Goal: Transaction & Acquisition: Purchase product/service

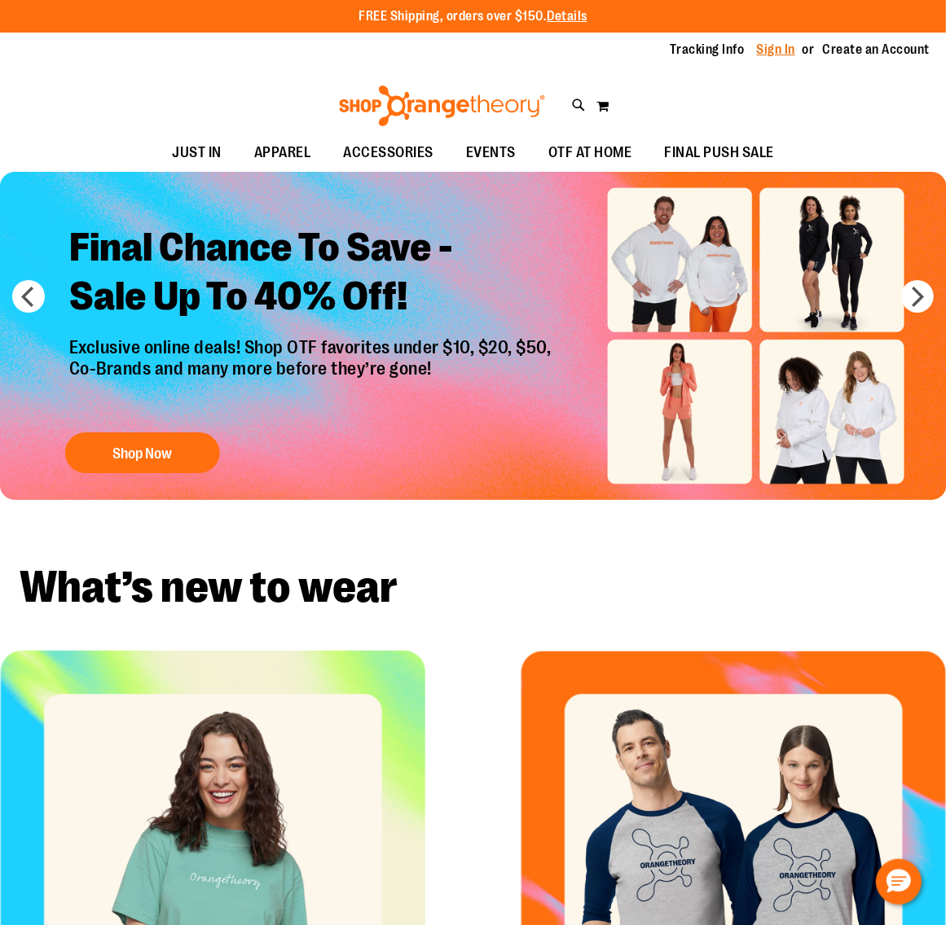
click at [771, 45] on link "Sign In" at bounding box center [776, 50] width 39 height 18
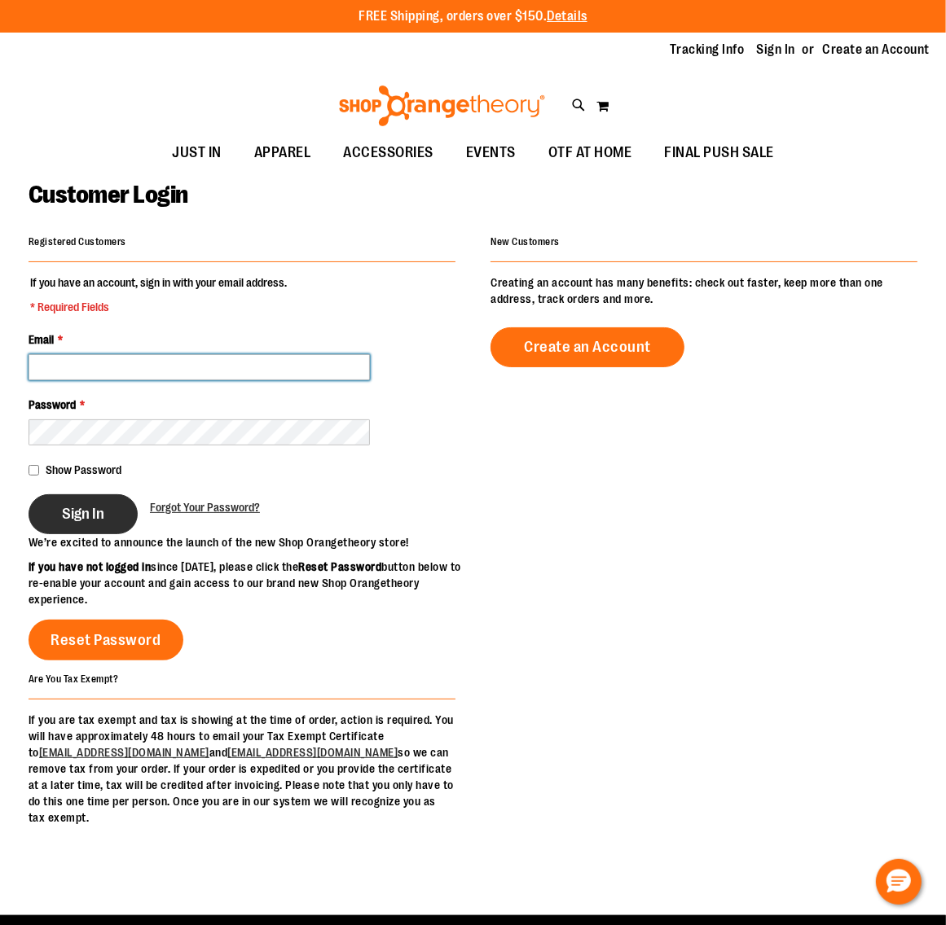
type input "**********"
click at [96, 520] on span "Sign In" at bounding box center [83, 514] width 42 height 18
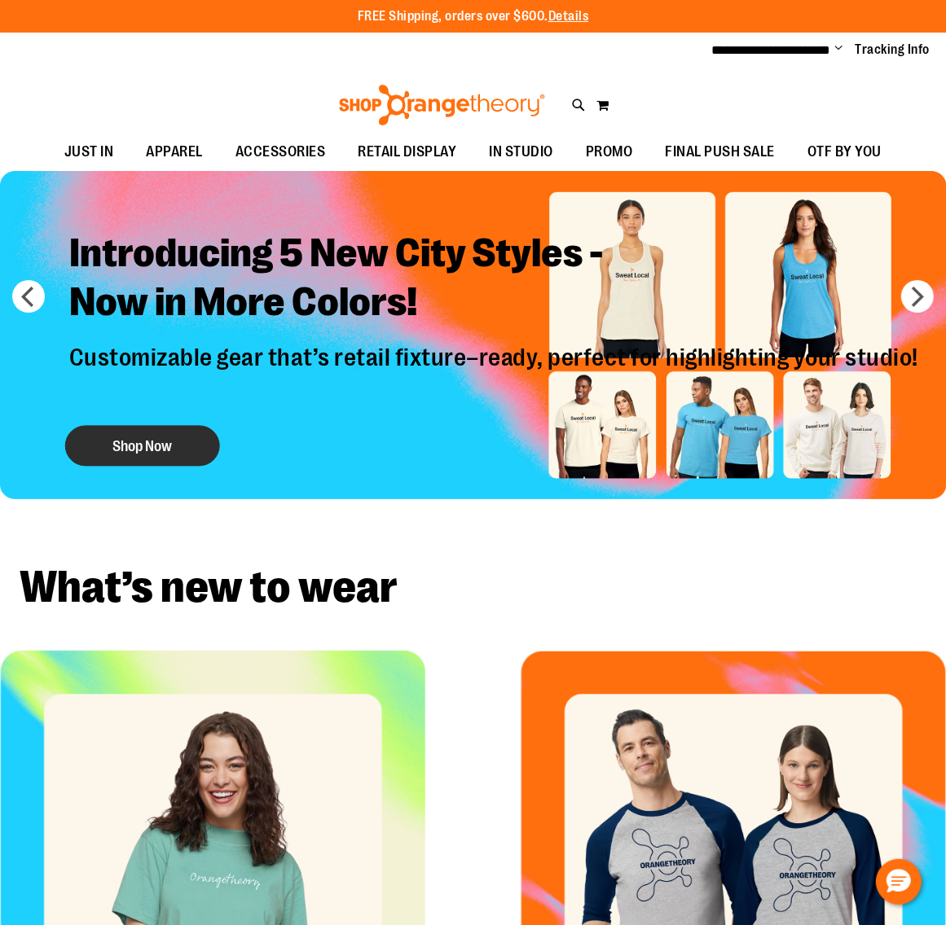
type input "**********"
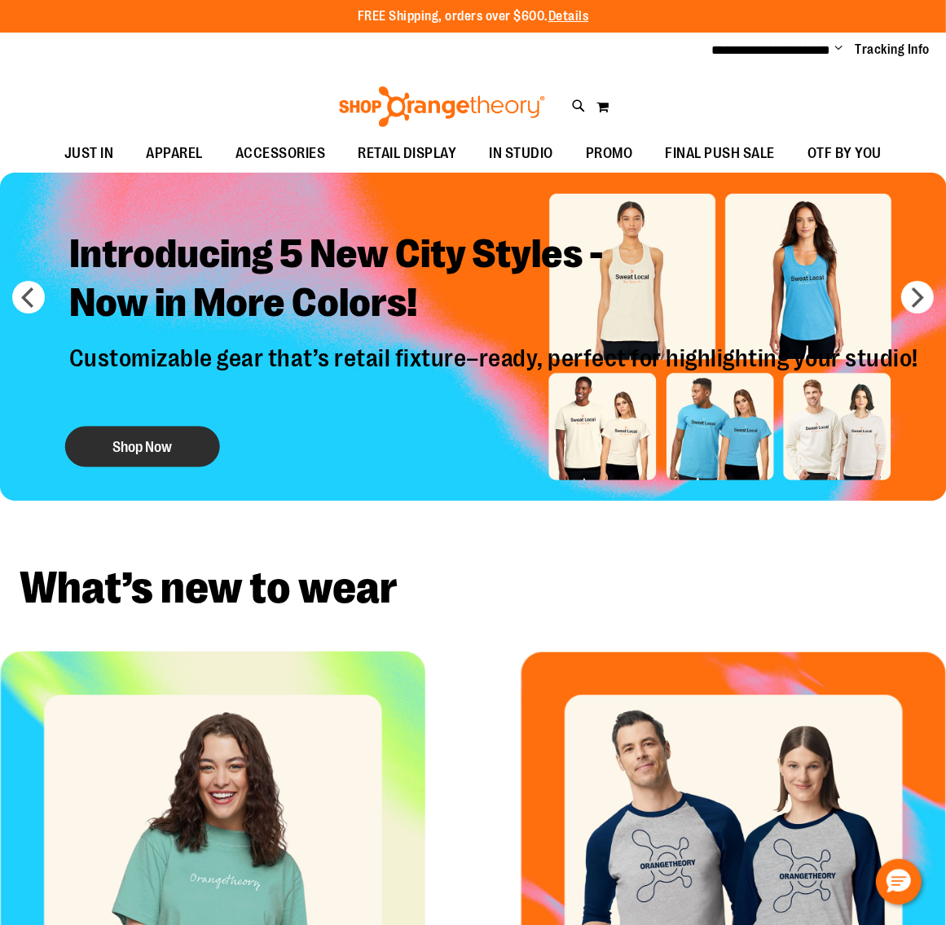
click at [125, 437] on button "Shop Now" at bounding box center [142, 447] width 155 height 41
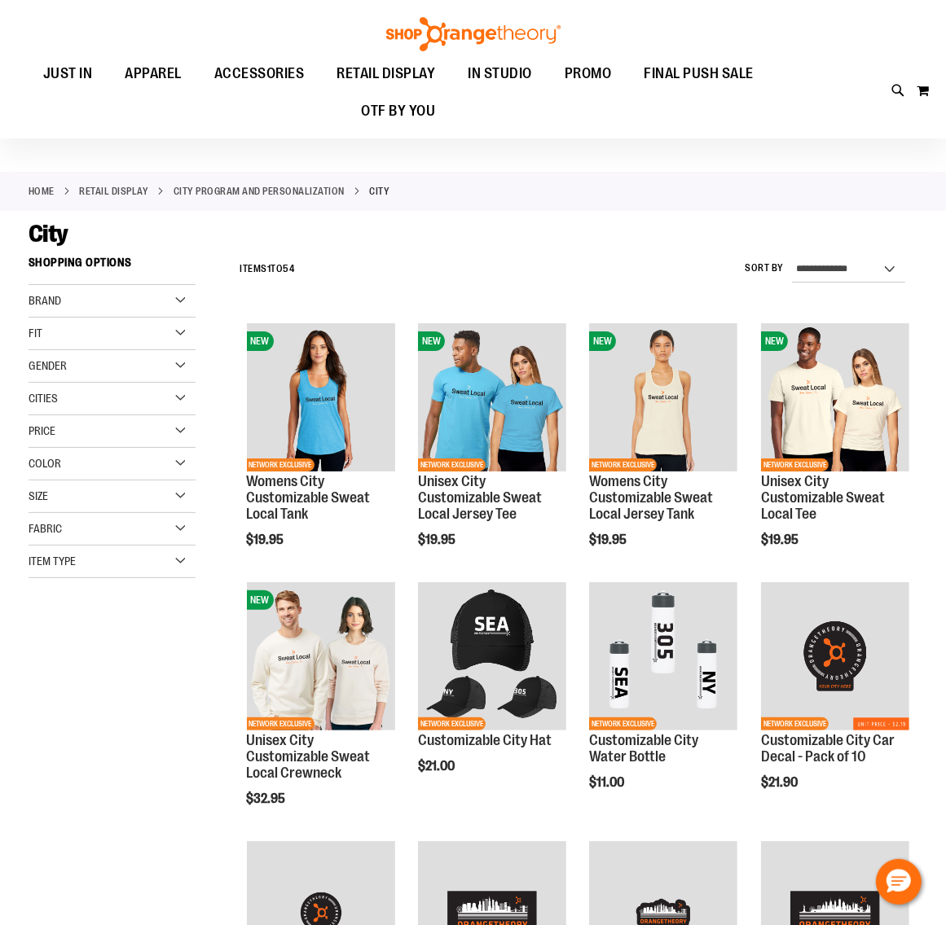
scroll to position [204, 0]
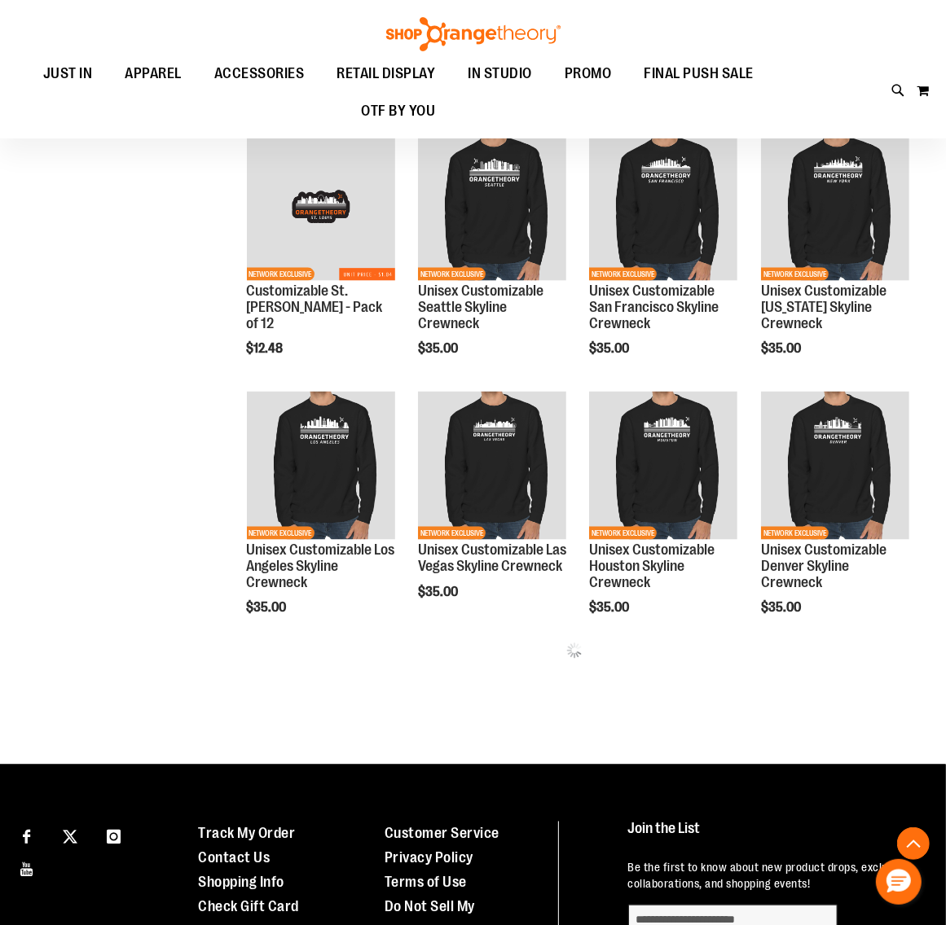
scroll to position [1028, 0]
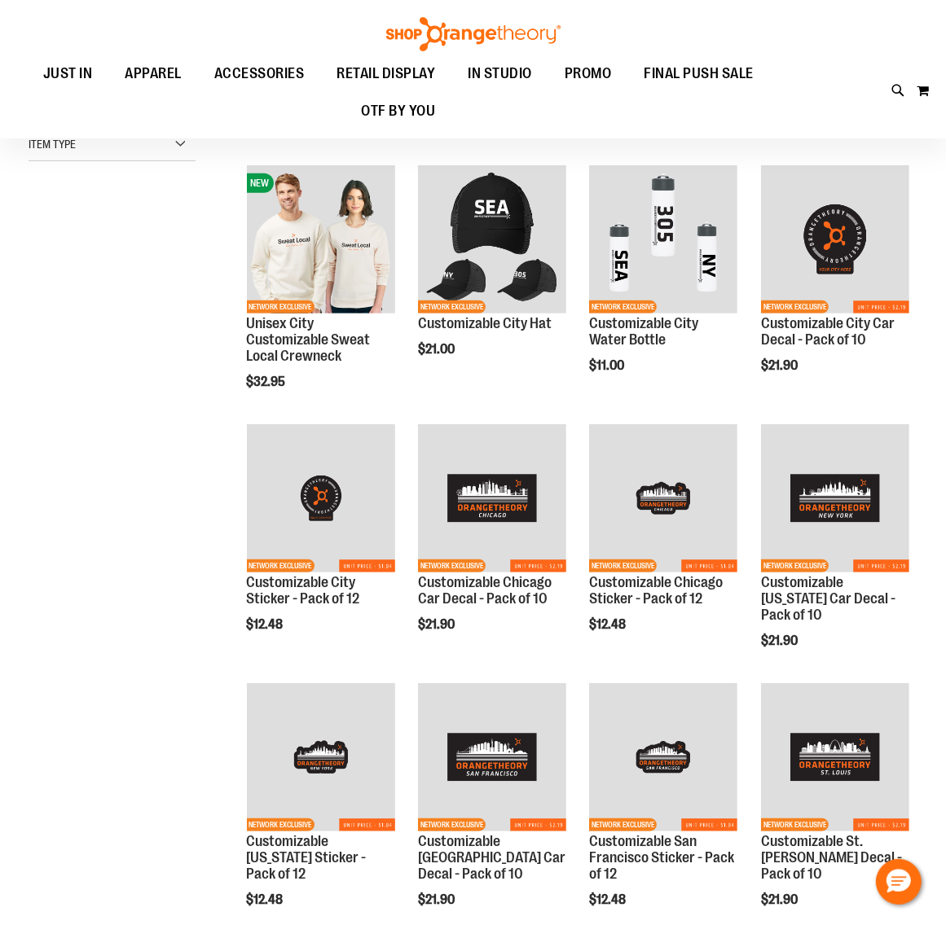
scroll to position [132, 0]
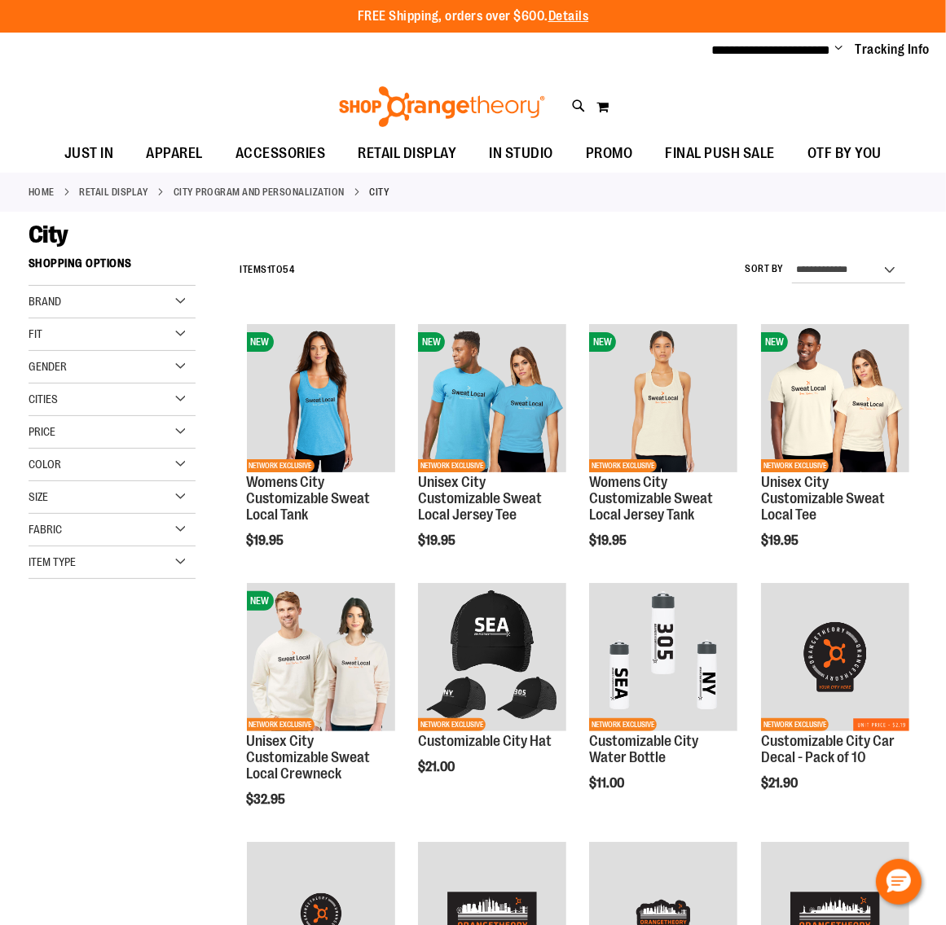
type input "**********"
click at [88, 293] on div "Brand" at bounding box center [112, 302] width 167 height 33
click at [66, 412] on span "Gender" at bounding box center [48, 412] width 38 height 13
click at [179, 505] on div "Cities" at bounding box center [112, 508] width 167 height 33
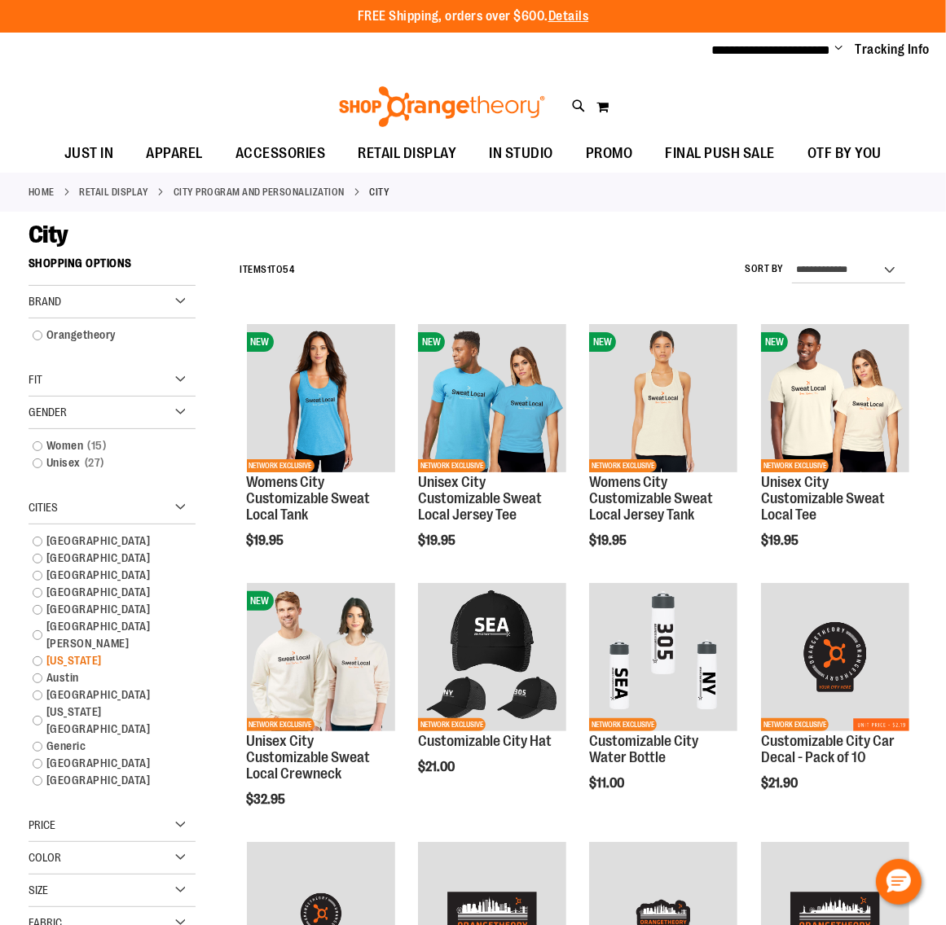
click at [41, 653] on link "New York" at bounding box center [104, 661] width 160 height 17
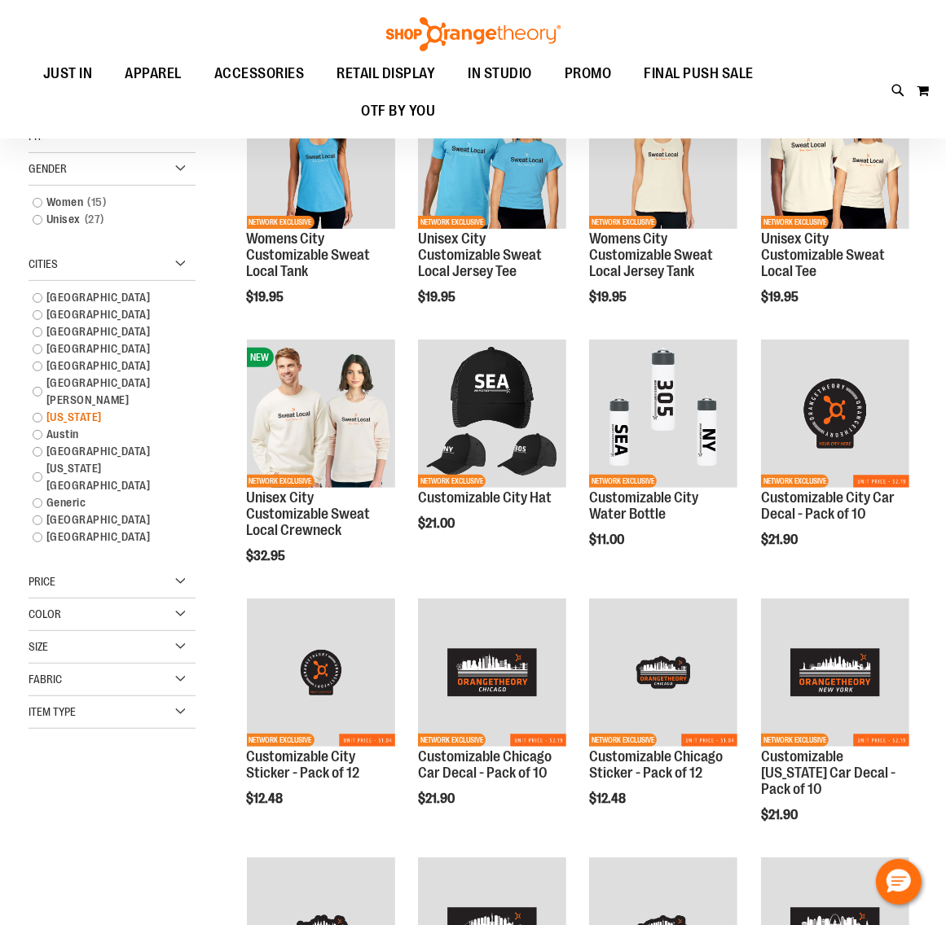
scroll to position [248, 0]
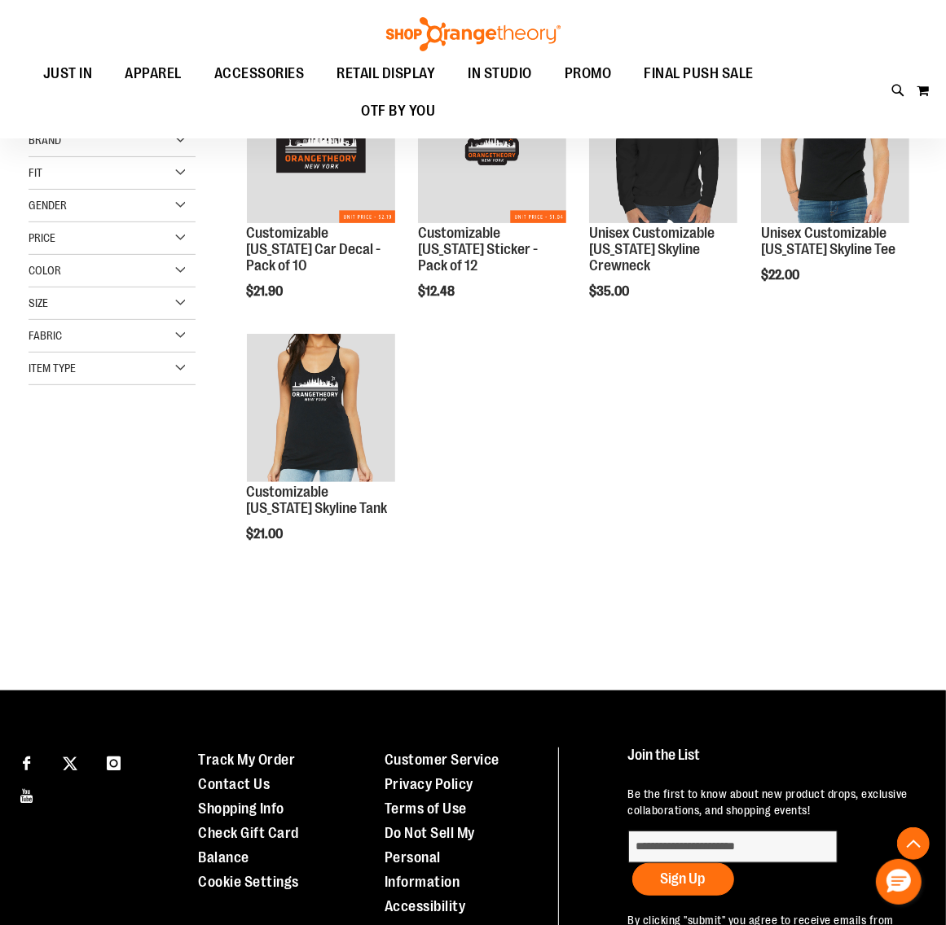
click at [31, 393] on div "Filter Shop By Now Shopping by Cities New York Remove This Item Clear All Shopp…" at bounding box center [121, 209] width 185 height 418
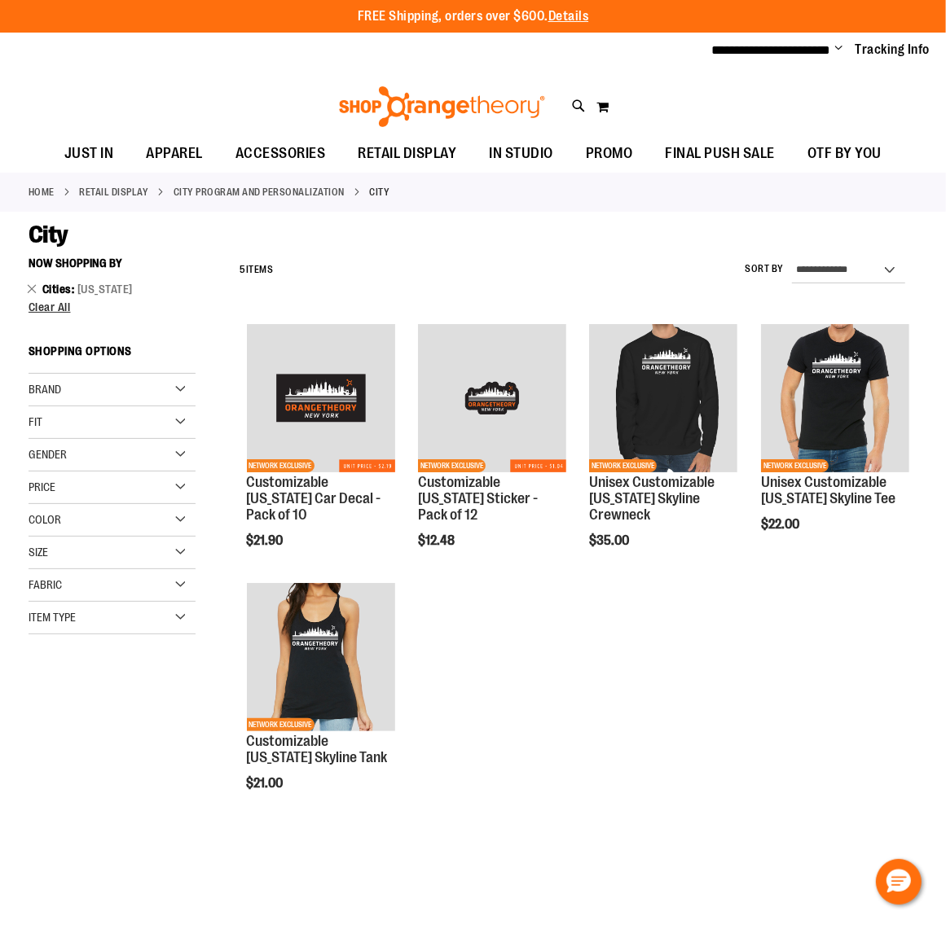
click at [179, 517] on div "Color" at bounding box center [112, 520] width 167 height 33
click at [178, 584] on div "Fabric" at bounding box center [112, 585] width 167 height 33
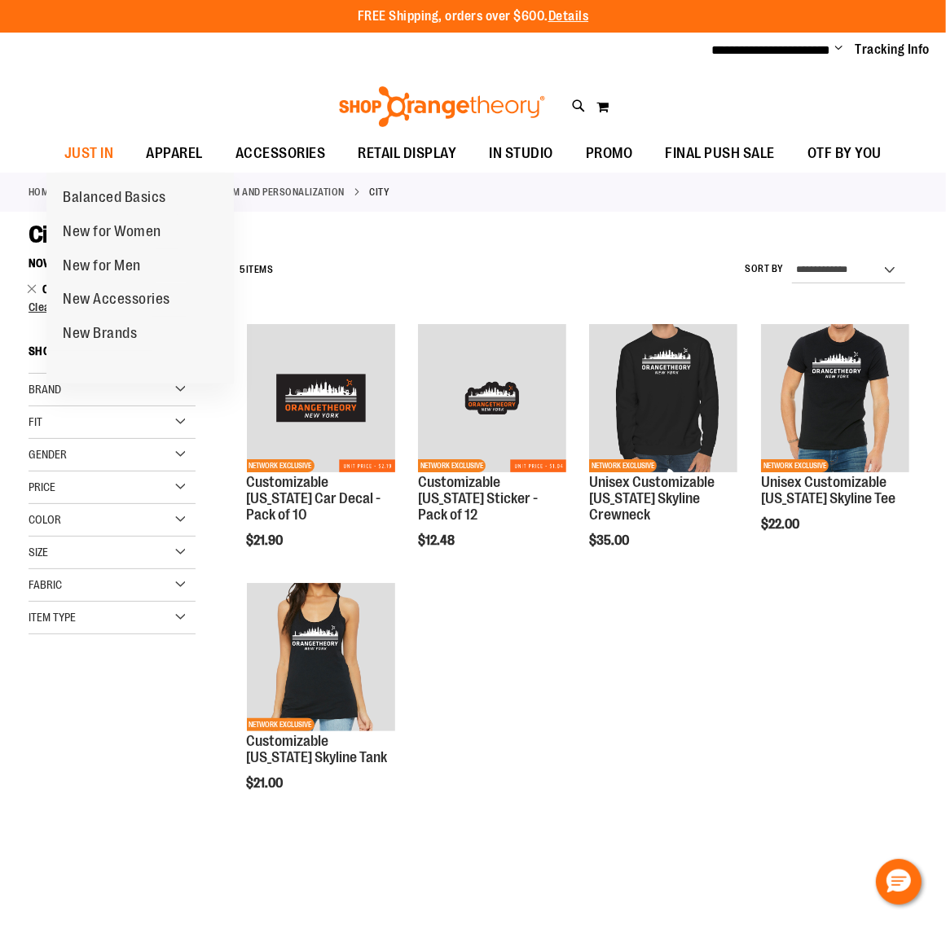
click at [96, 226] on span "New for Women" at bounding box center [112, 233] width 99 height 20
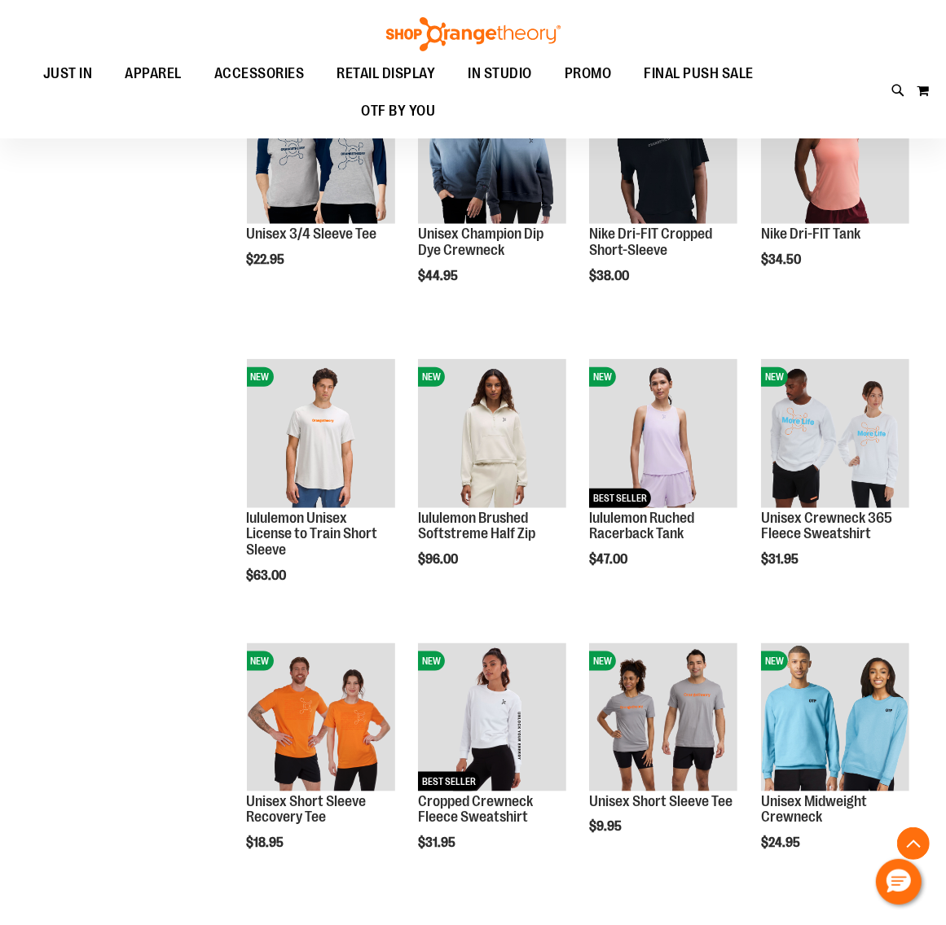
scroll to position [1120, 0]
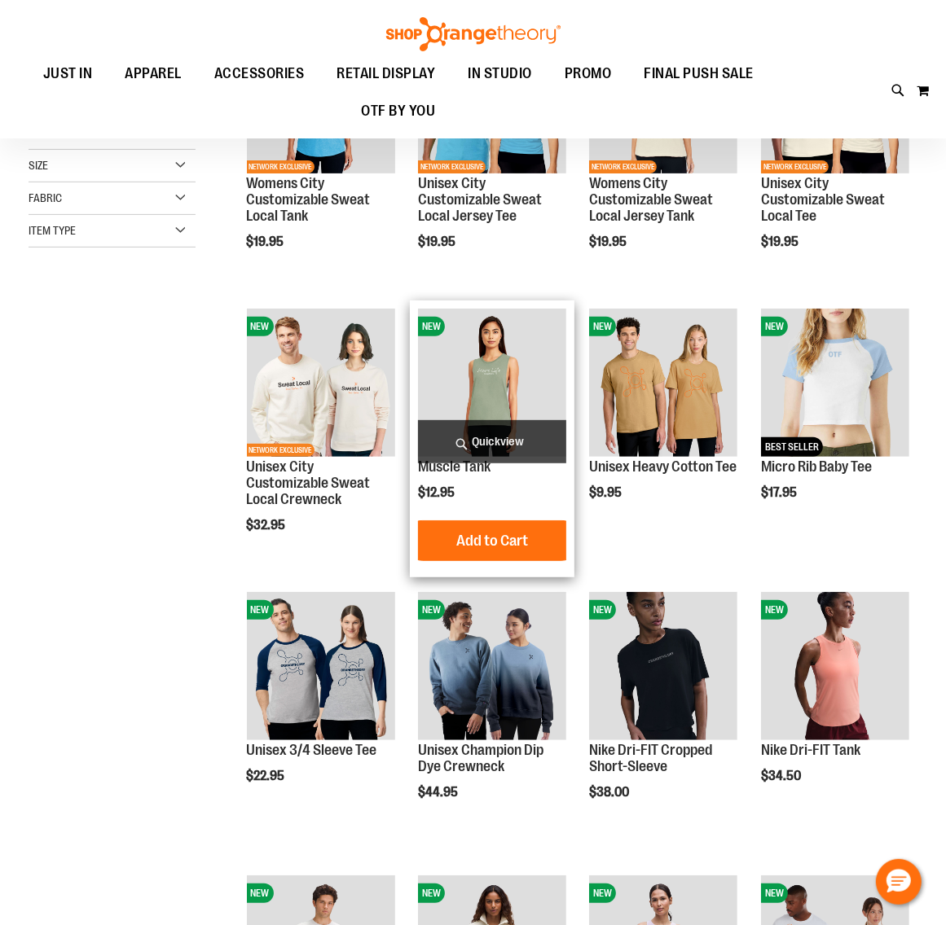
scroll to position [305, 0]
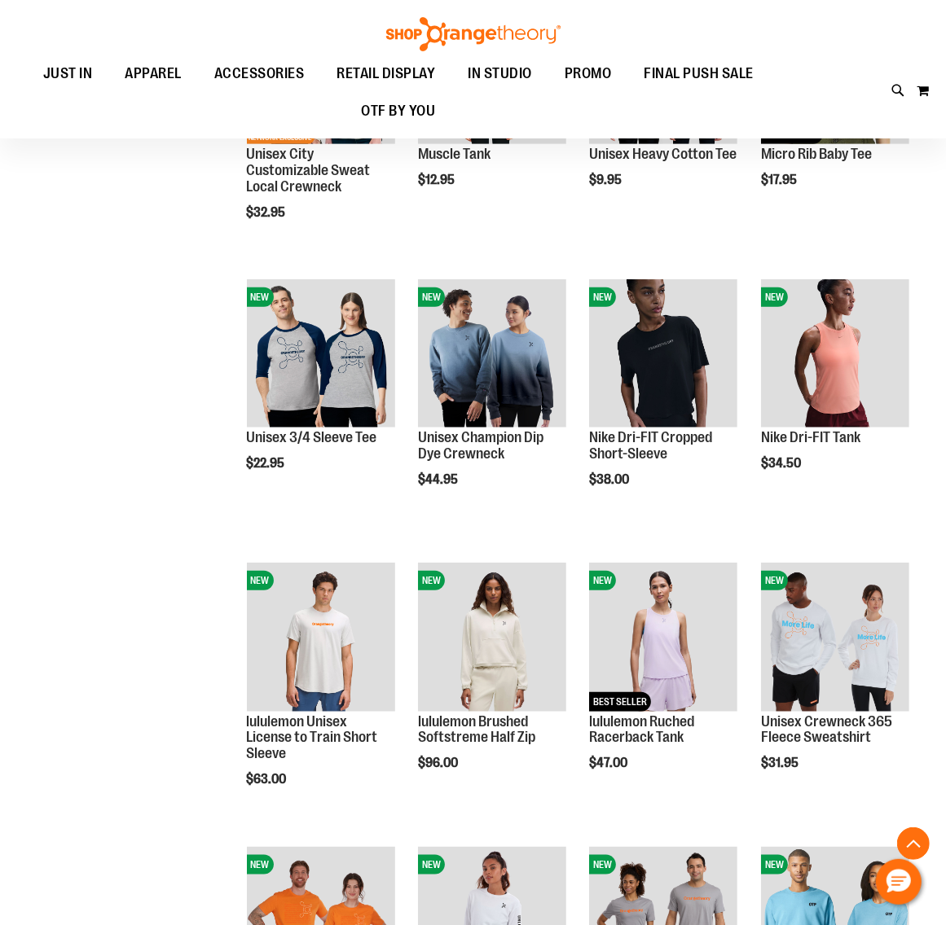
scroll to position [916, 0]
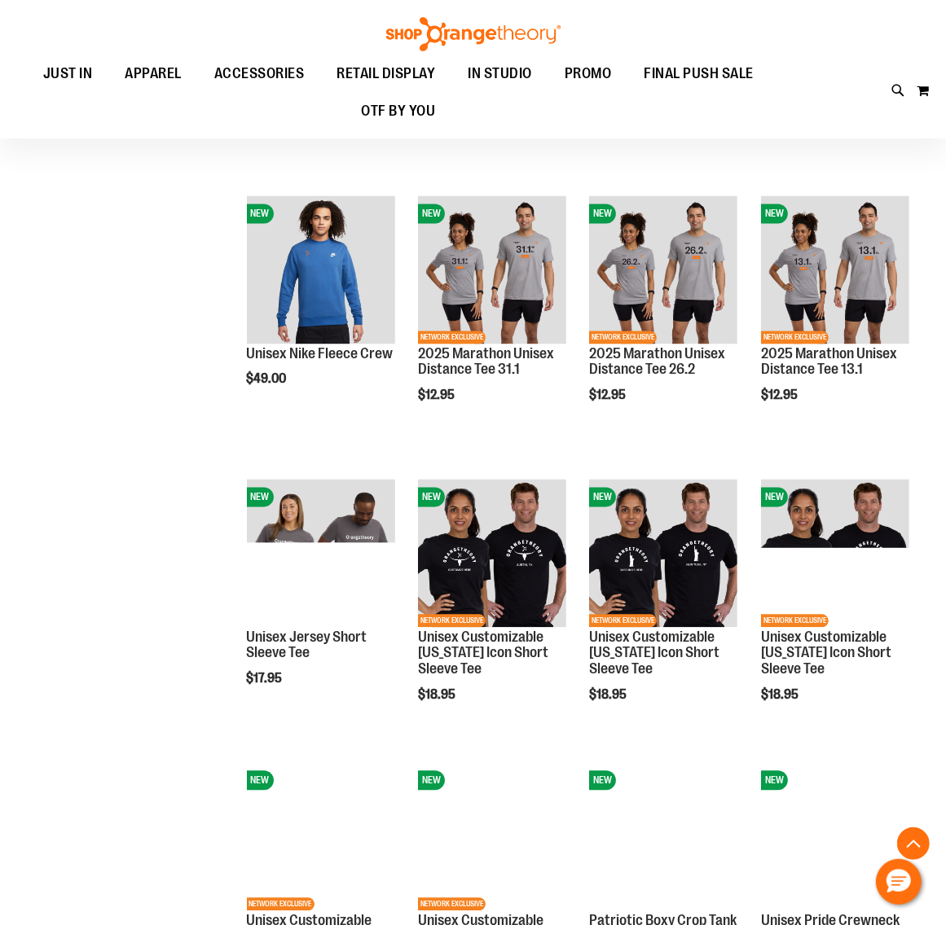
scroll to position [1833, 0]
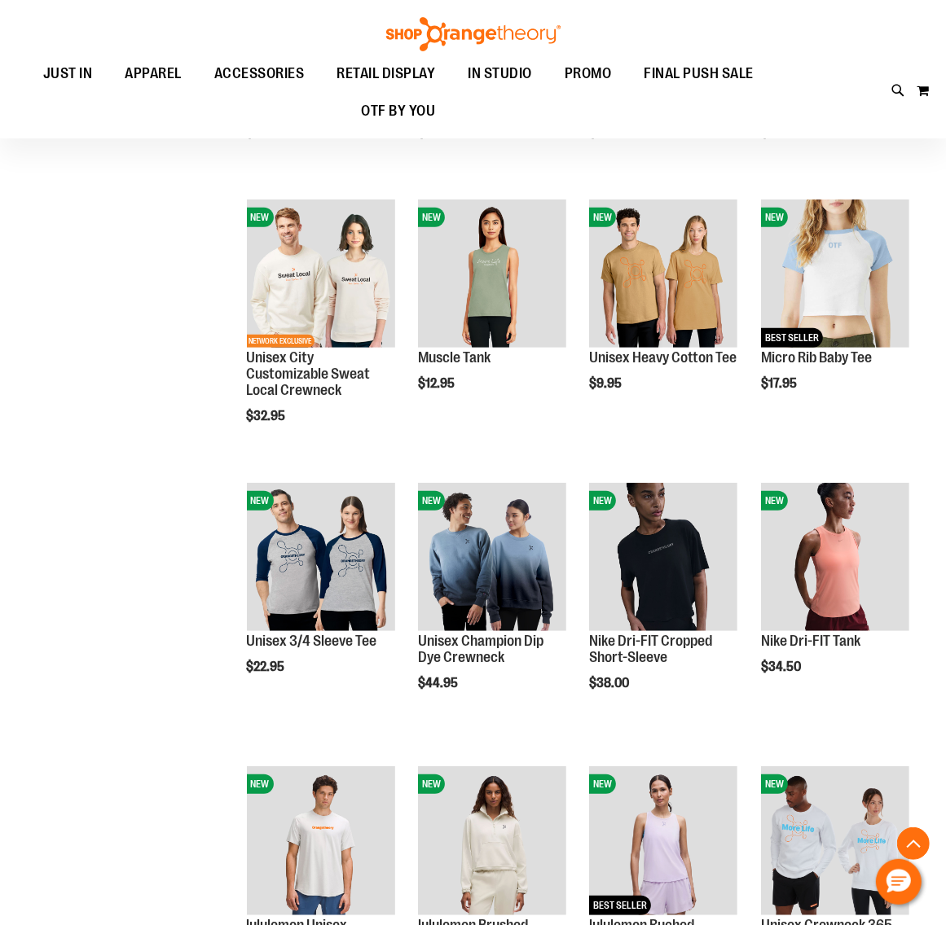
scroll to position [141, 0]
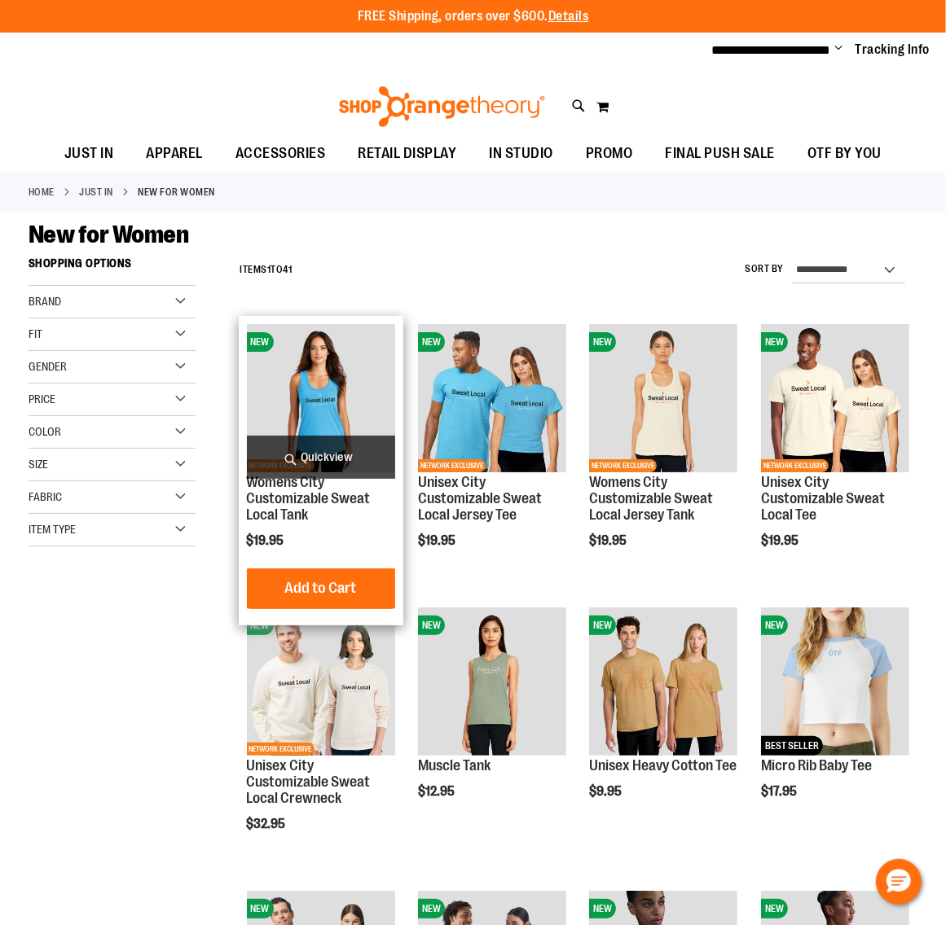
type input "**********"
click at [310, 456] on span "Quickview" at bounding box center [321, 457] width 148 height 43
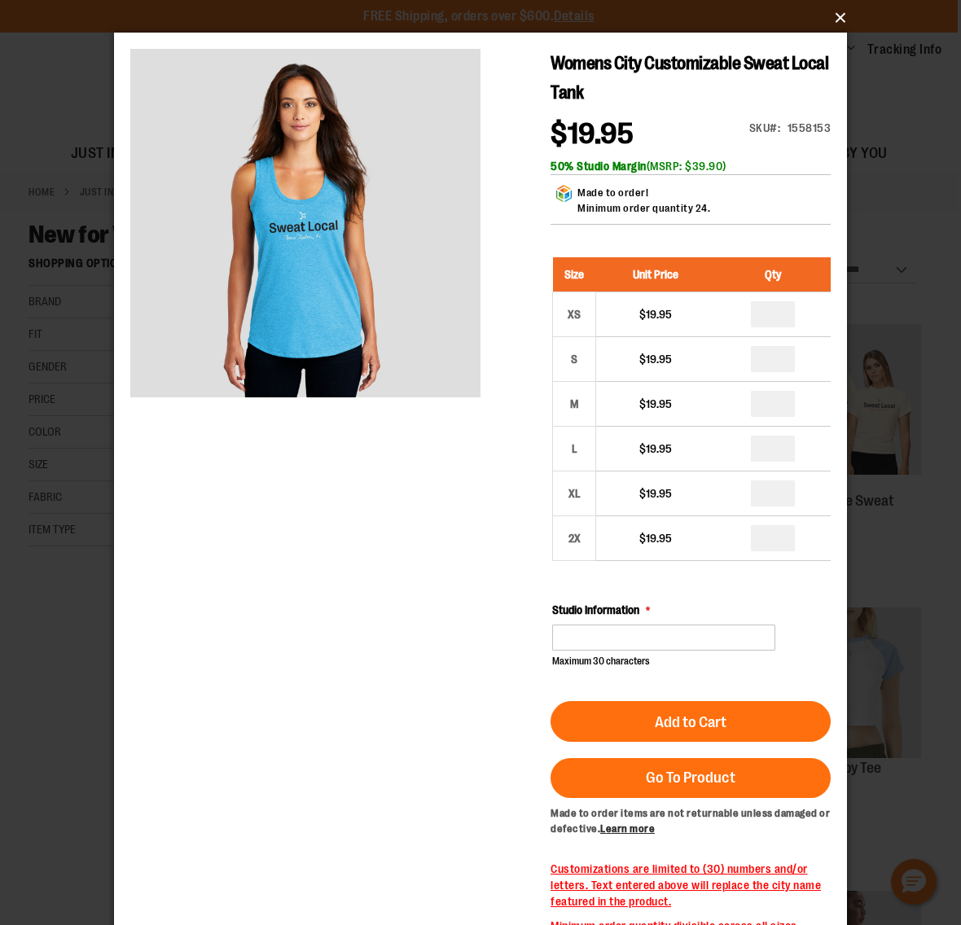
click at [837, 14] on button "×" at bounding box center [485, 18] width 733 height 36
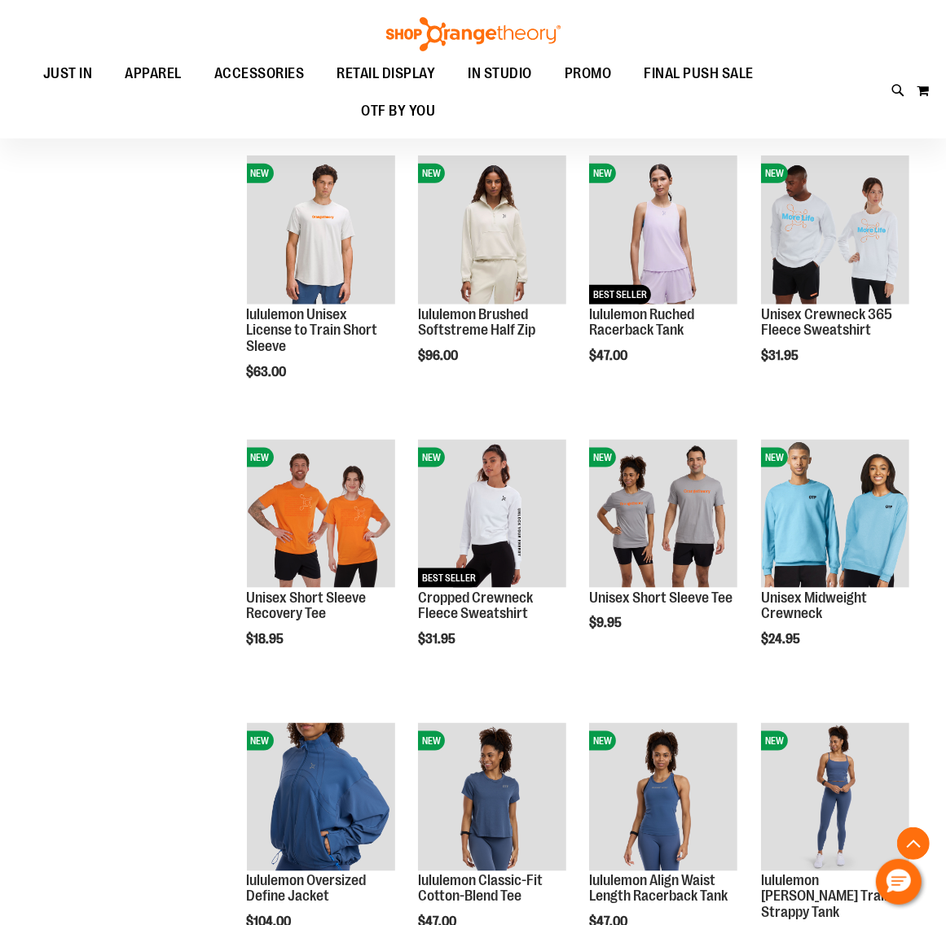
scroll to position [1222, 0]
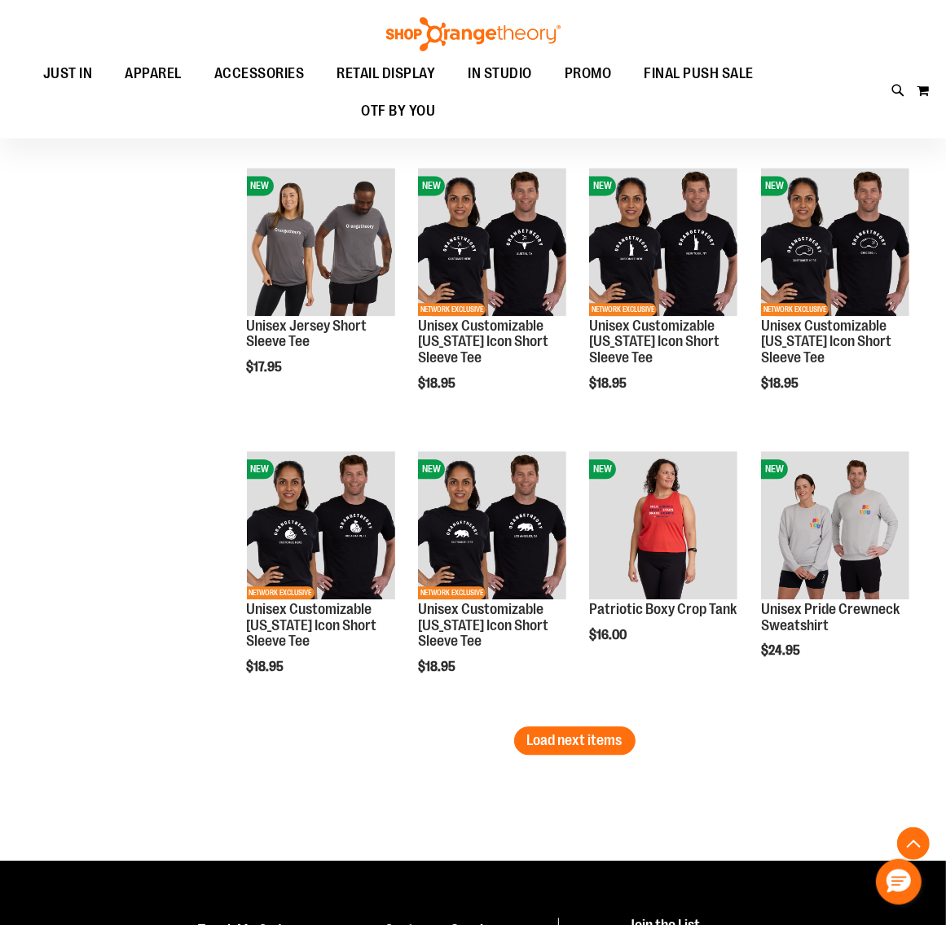
scroll to position [2240, 0]
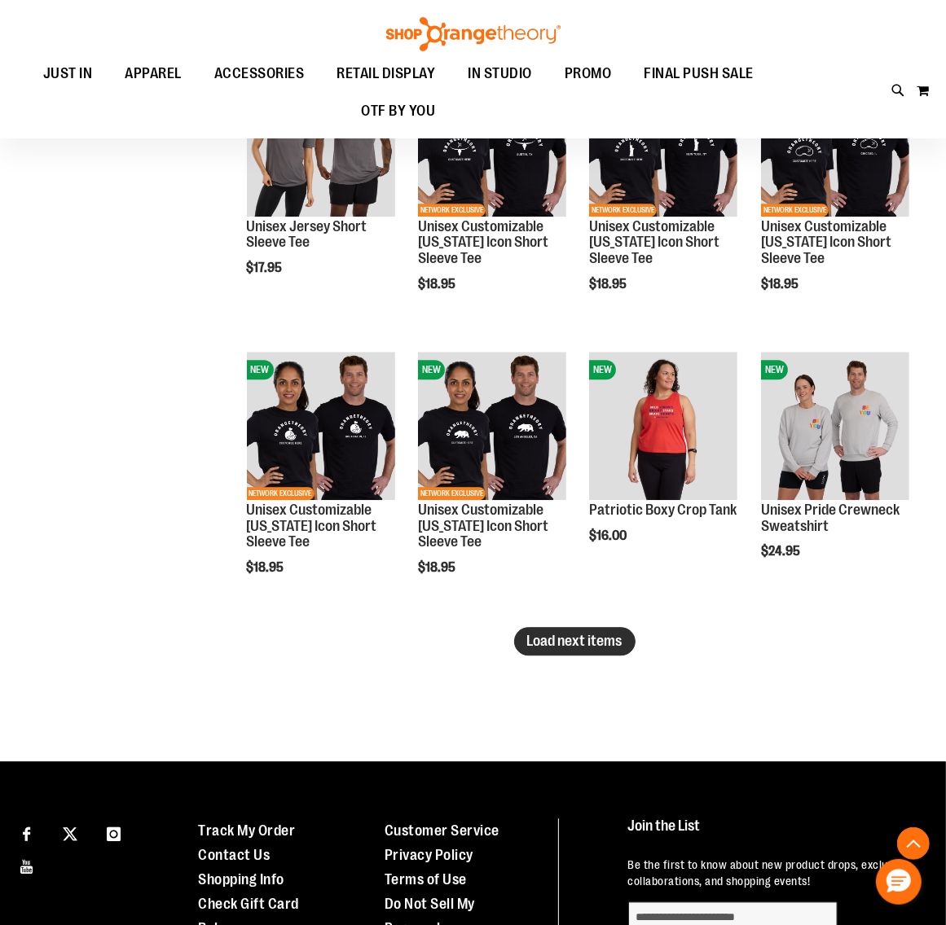
click at [578, 633] on span "Load next items" at bounding box center [574, 641] width 95 height 16
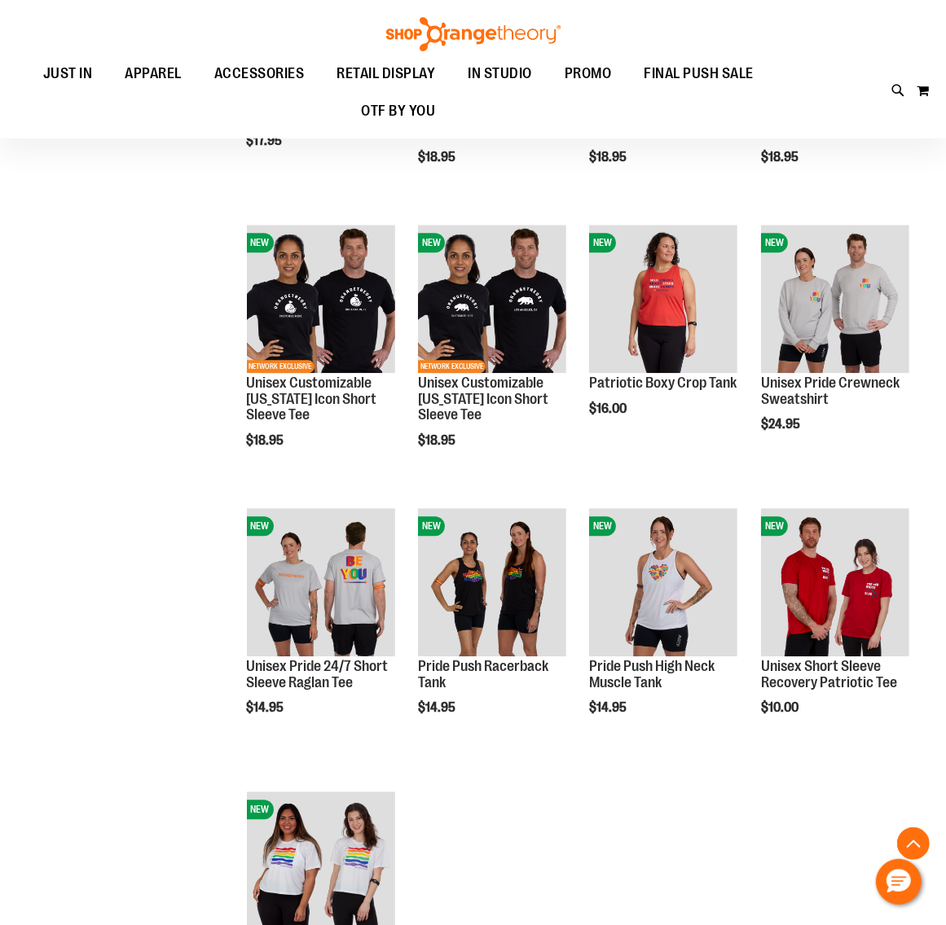
scroll to position [2546, 0]
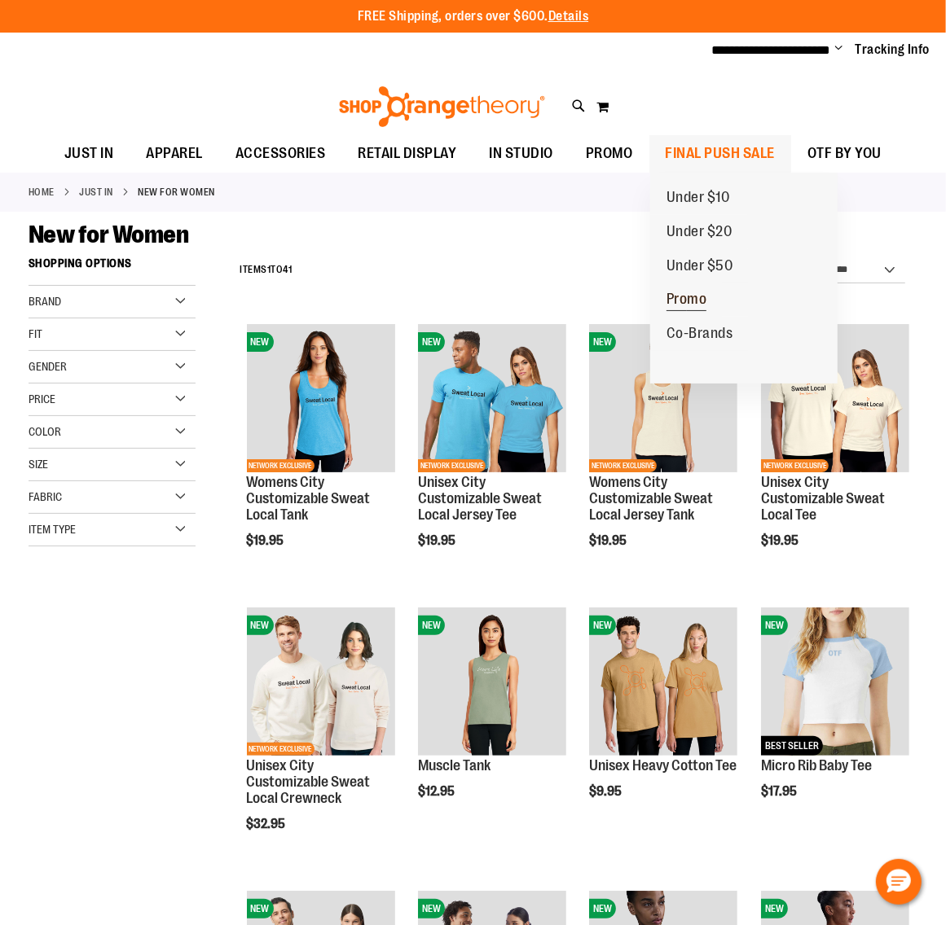
click at [697, 293] on span "Promo" at bounding box center [686, 301] width 41 height 20
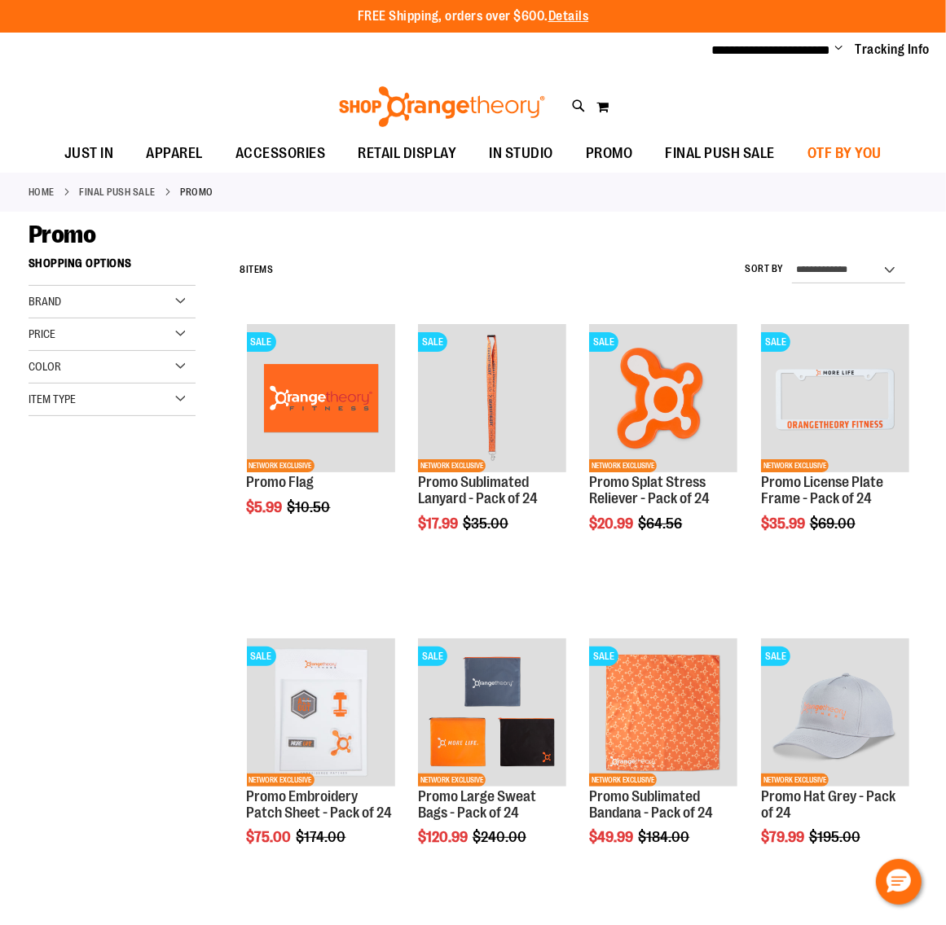
type input "**********"
click at [813, 147] on span "OTF BY YOU" at bounding box center [844, 153] width 74 height 37
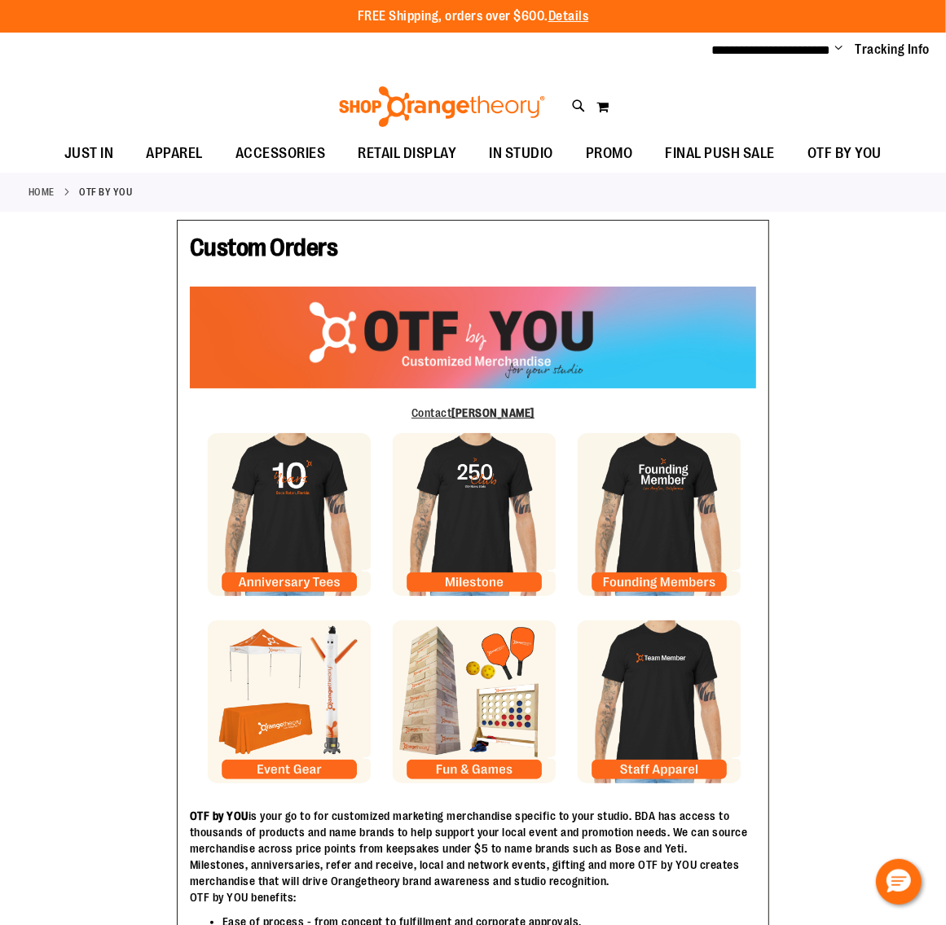
type input "*****"
type input "********"
type input "**********"
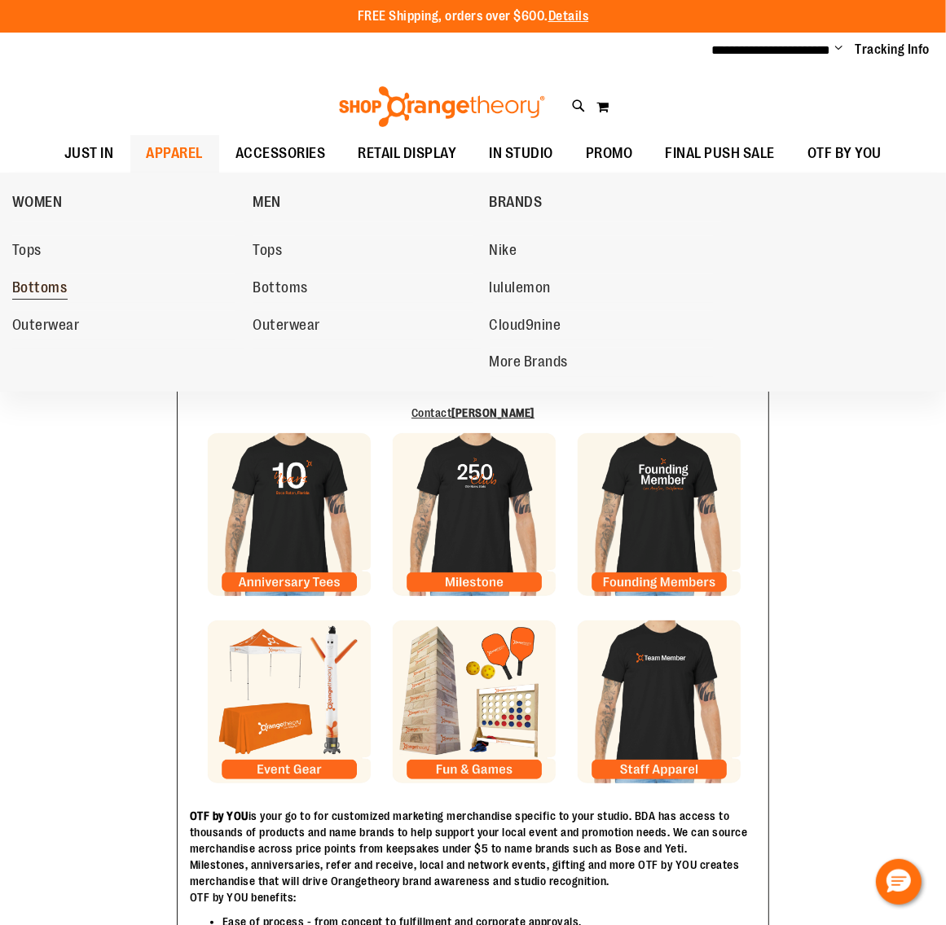
type input "**********"
click at [15, 279] on span "Bottoms" at bounding box center [39, 289] width 55 height 20
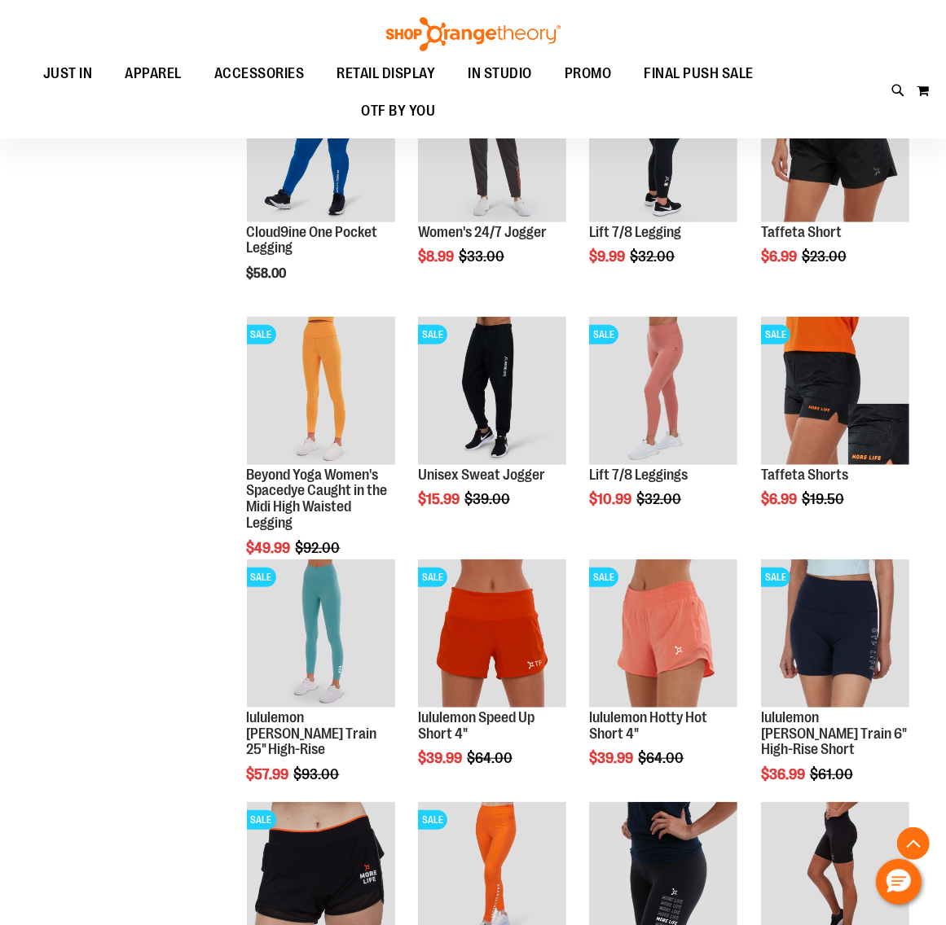
scroll to position [611, 0]
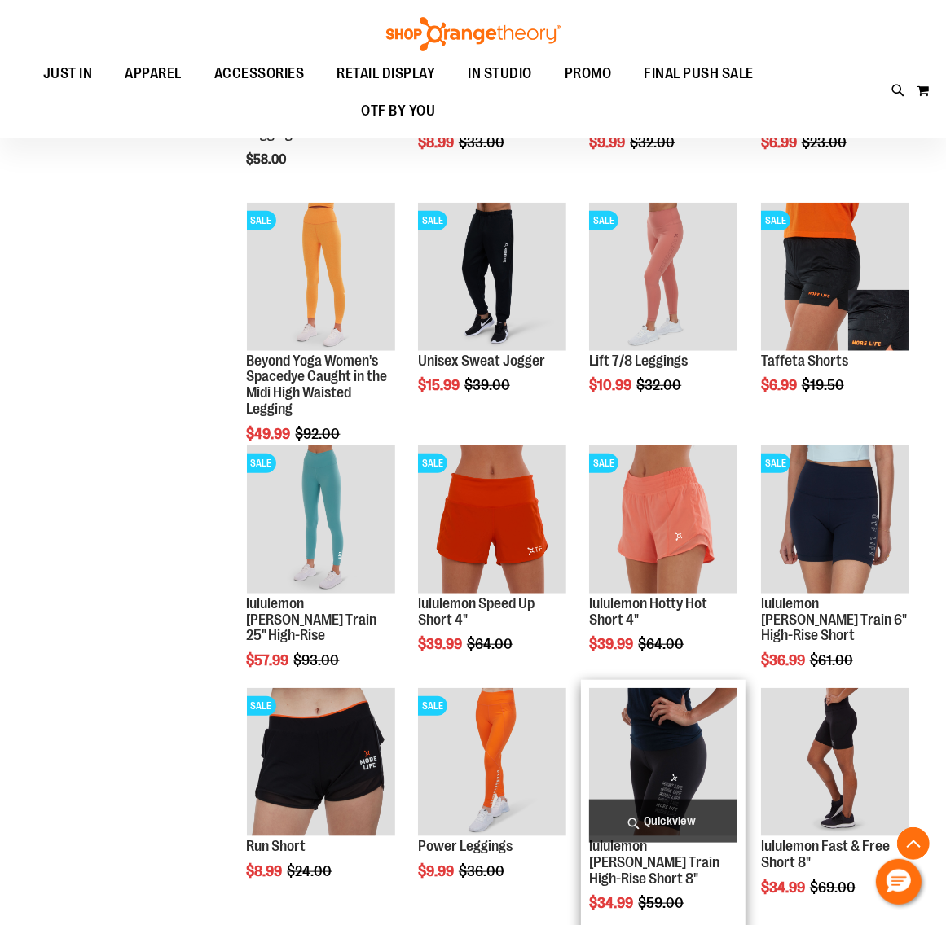
scroll to position [407, 0]
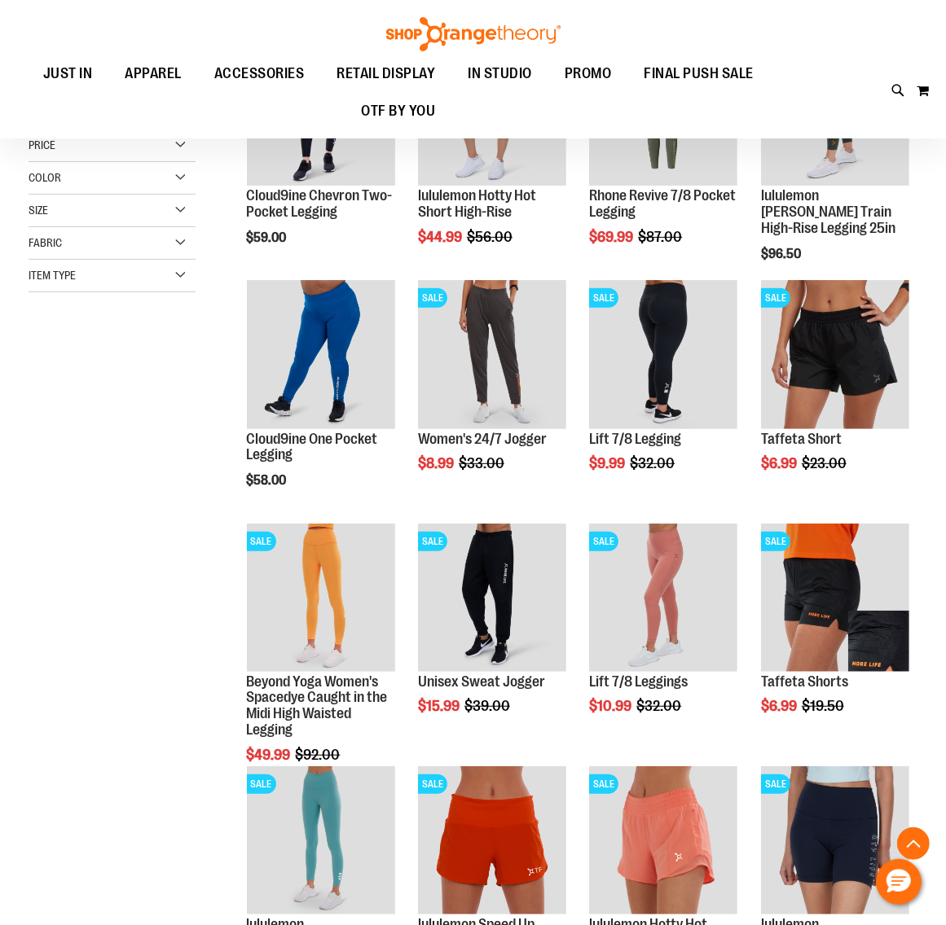
scroll to position [305, 0]
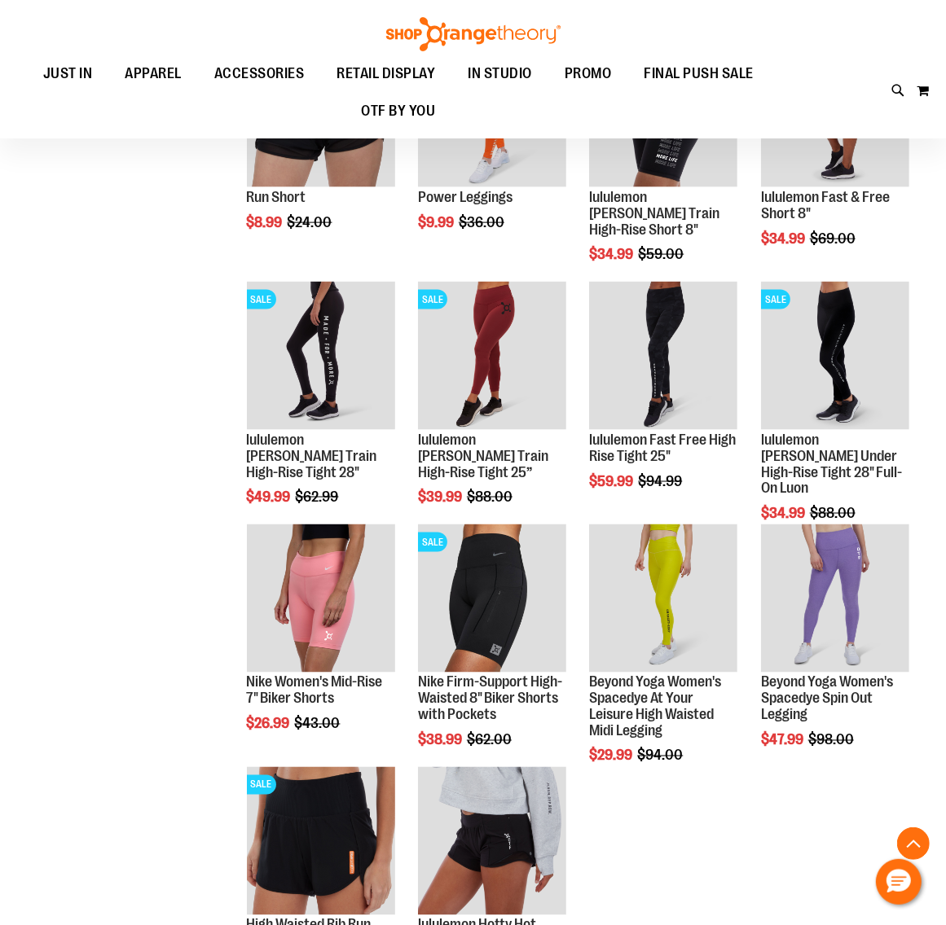
scroll to position [1120, 0]
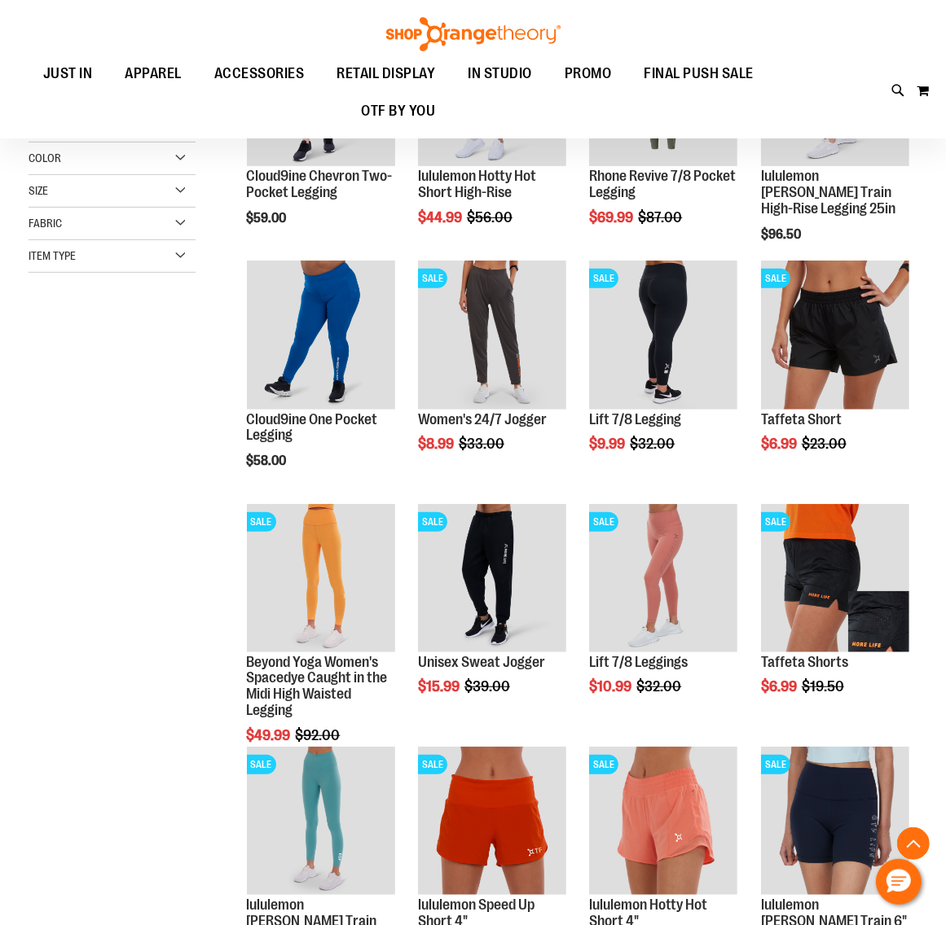
scroll to position [61, 0]
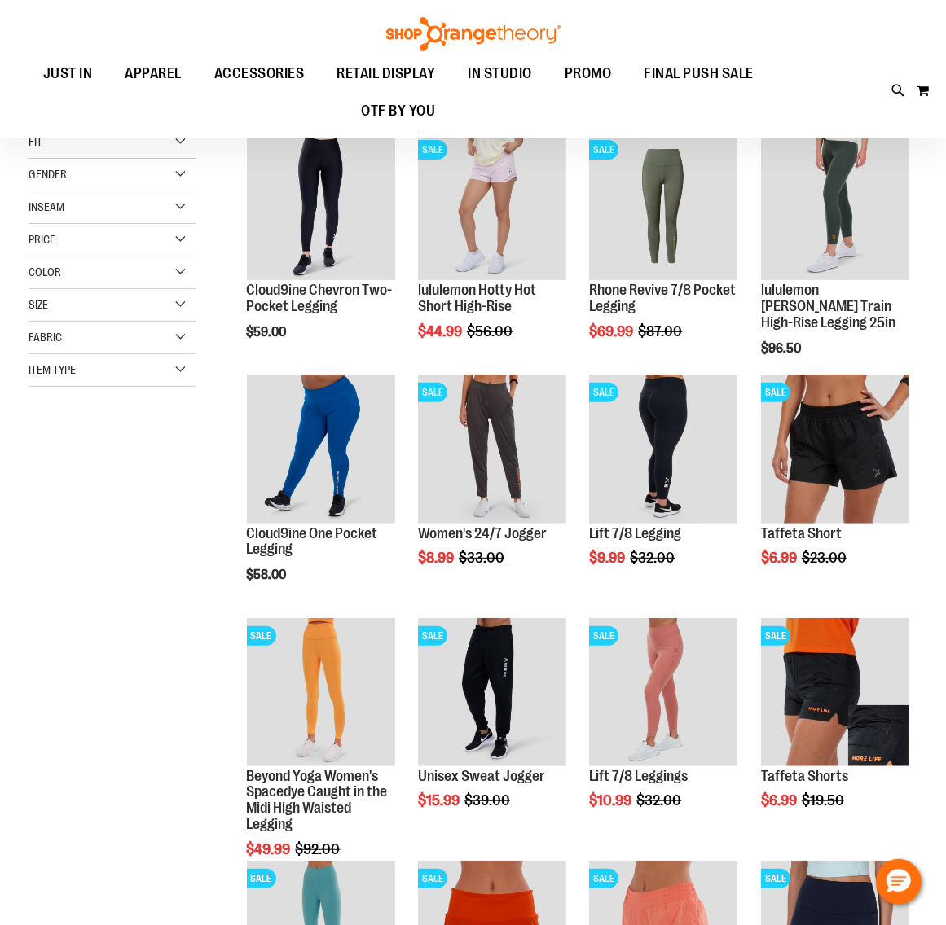
scroll to position [204, 0]
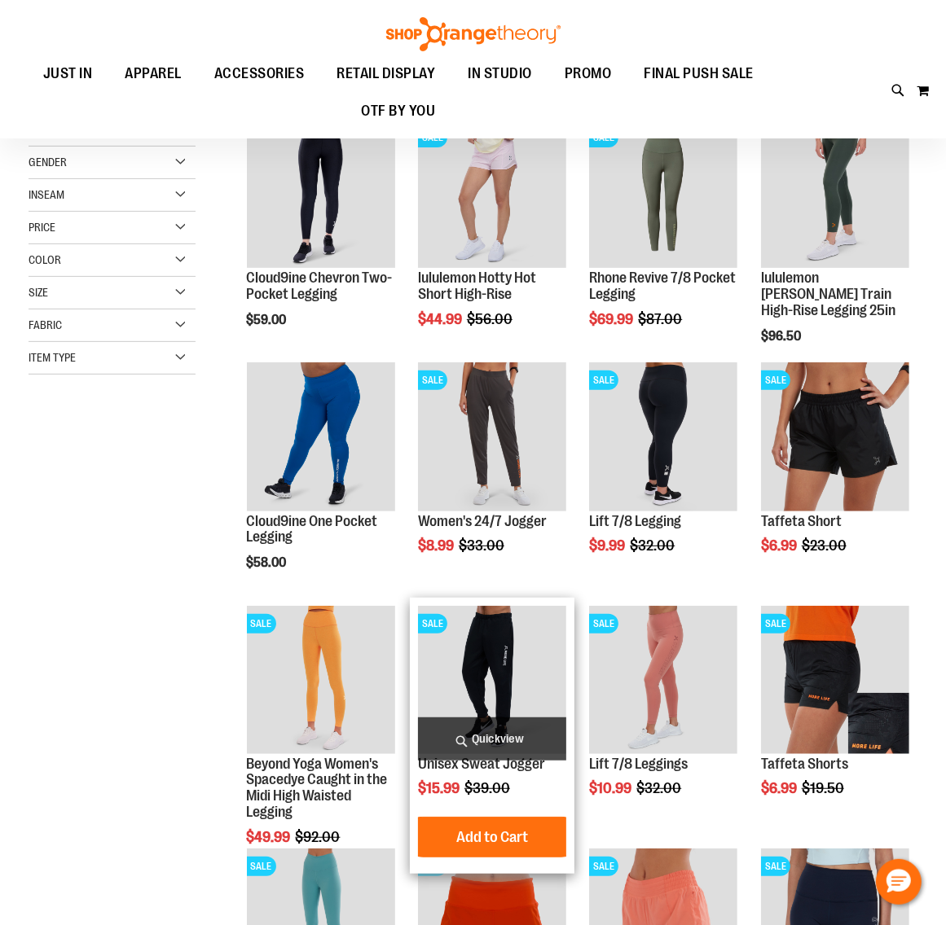
type input "**********"
click at [455, 672] on img "product" at bounding box center [492, 680] width 148 height 148
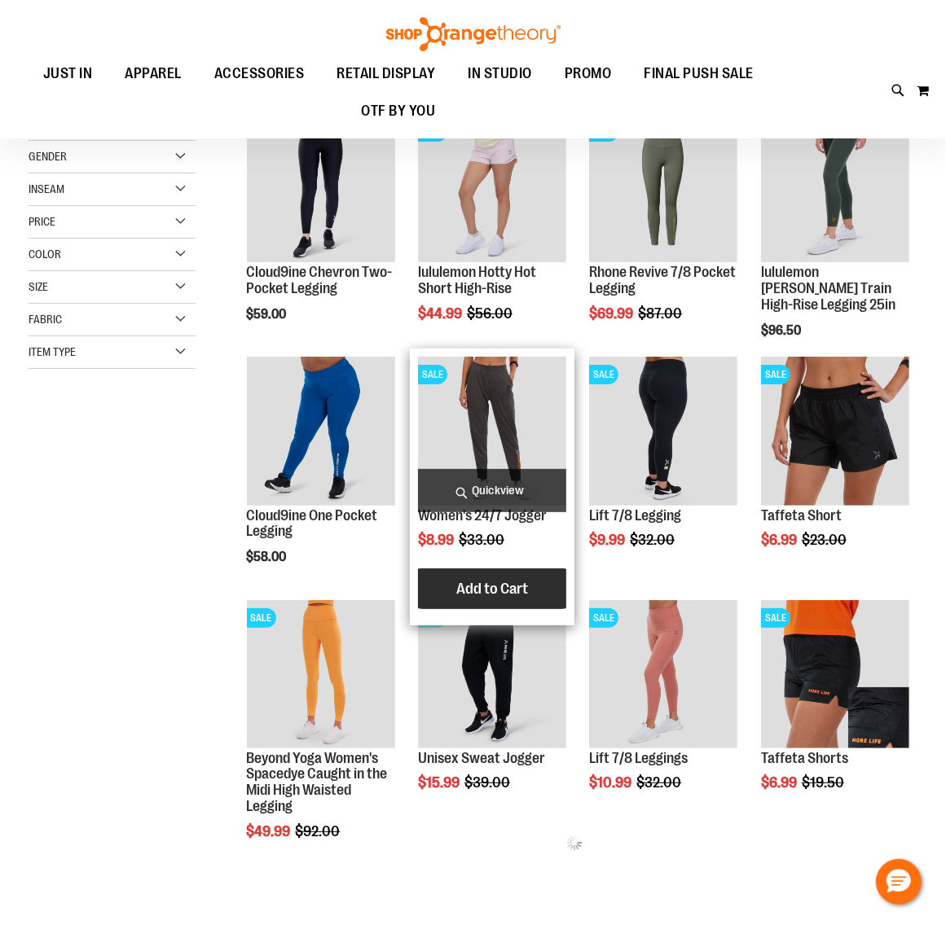
scroll to position [204, 0]
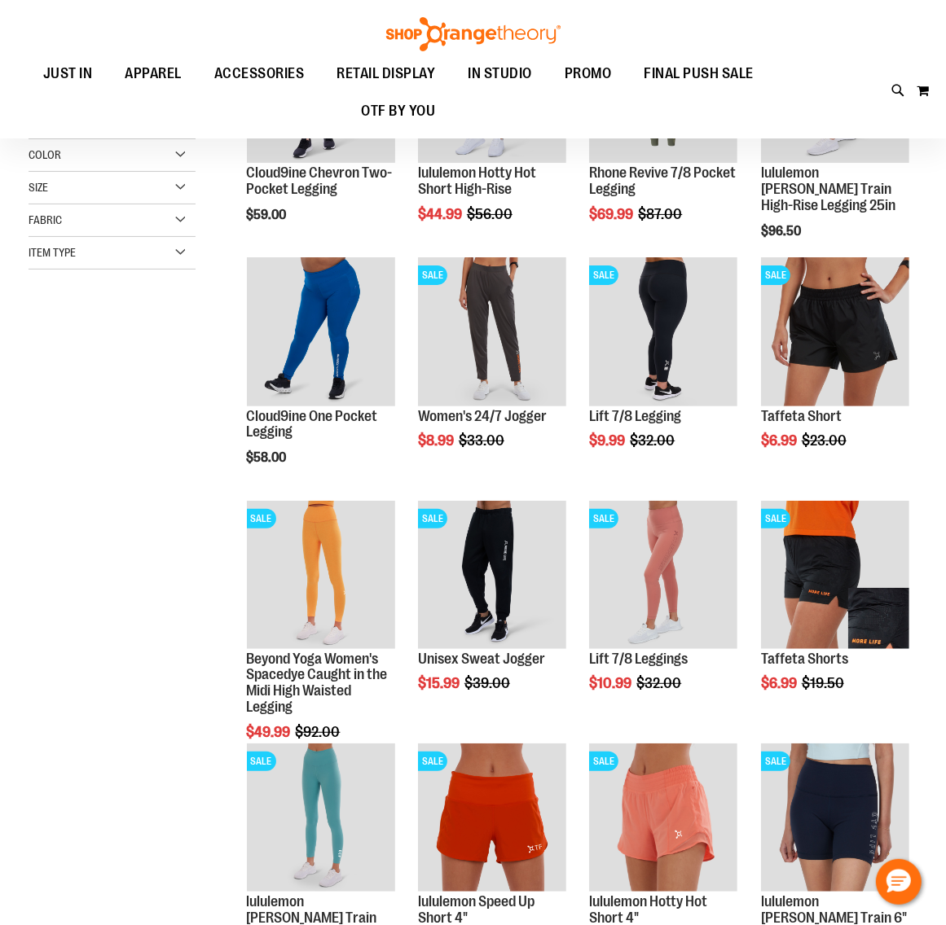
scroll to position [102, 0]
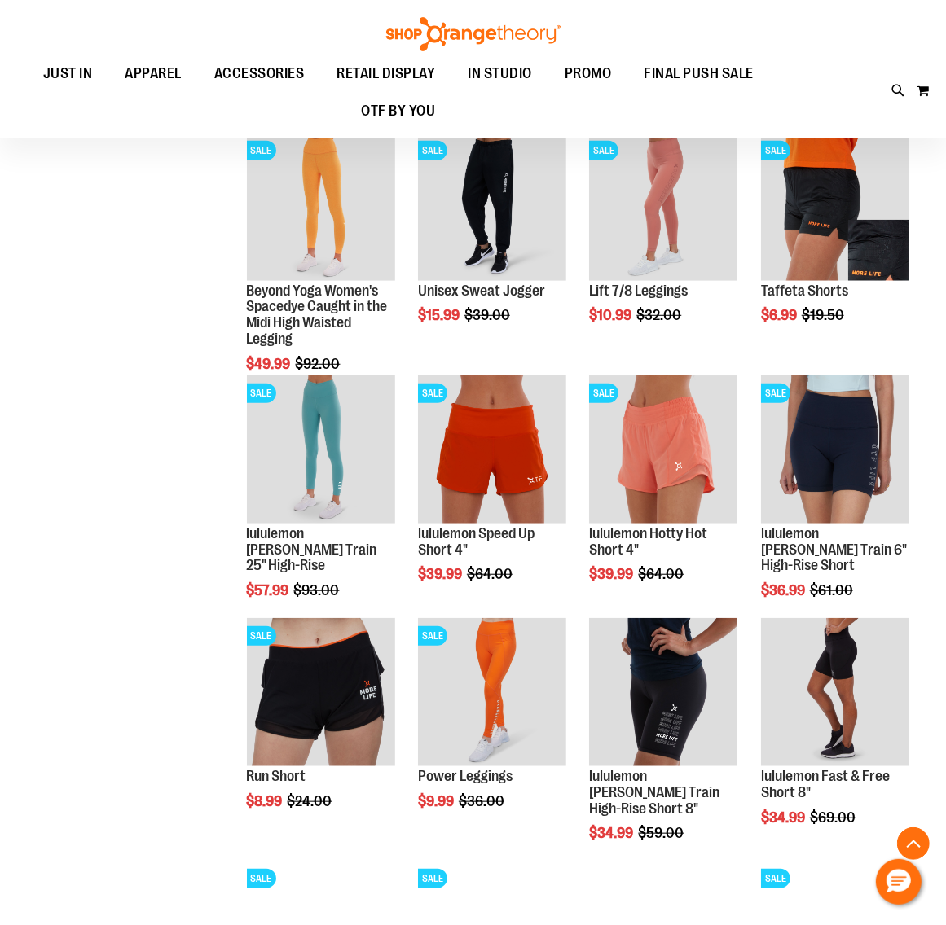
scroll to position [509, 0]
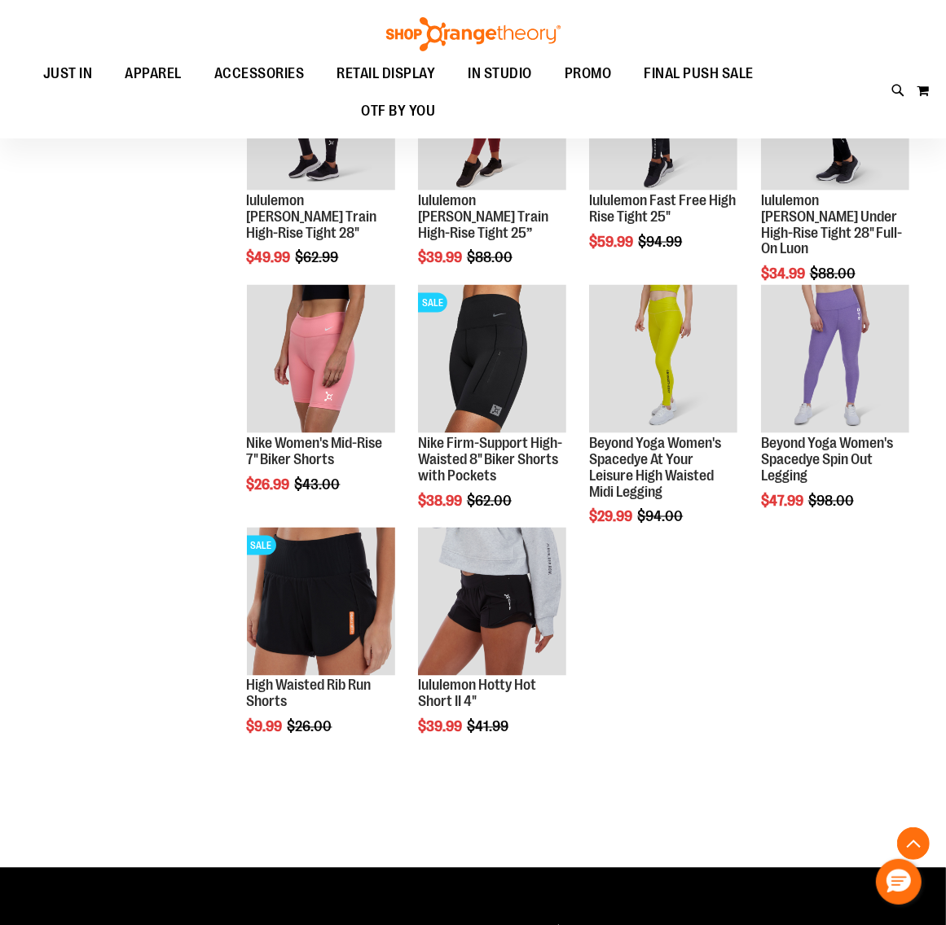
scroll to position [916, 0]
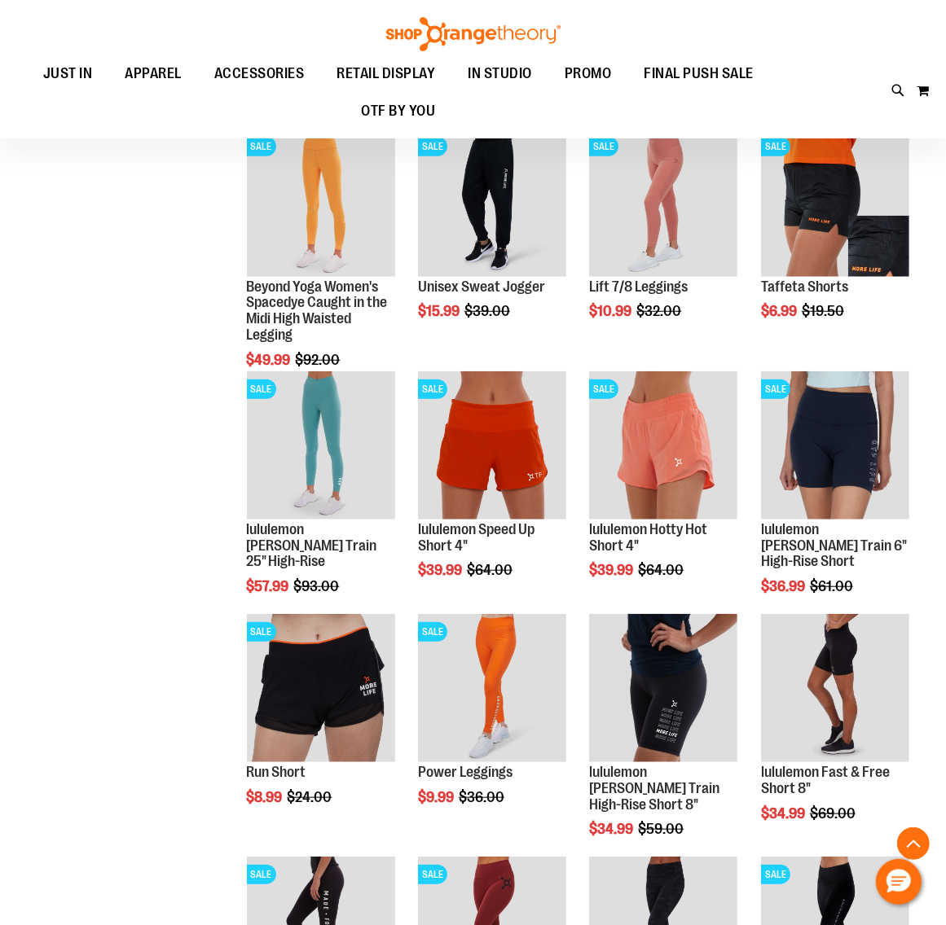
scroll to position [295, 0]
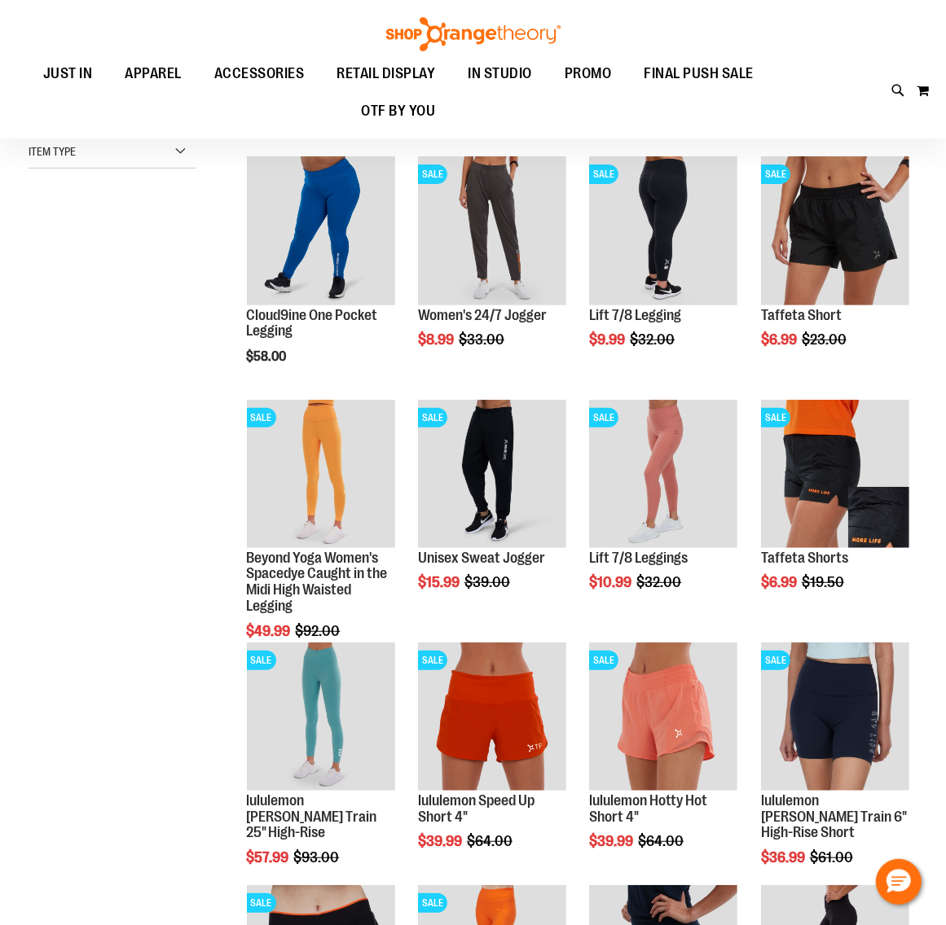
scroll to position [202, 0]
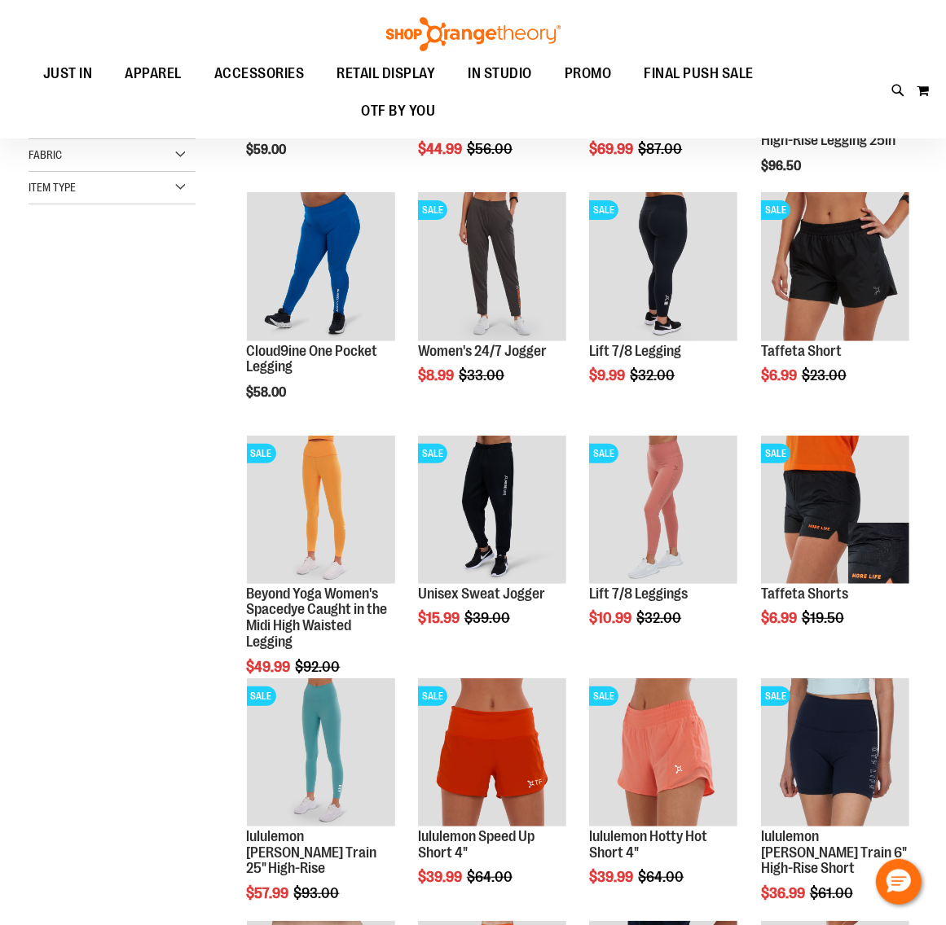
scroll to position [609, 0]
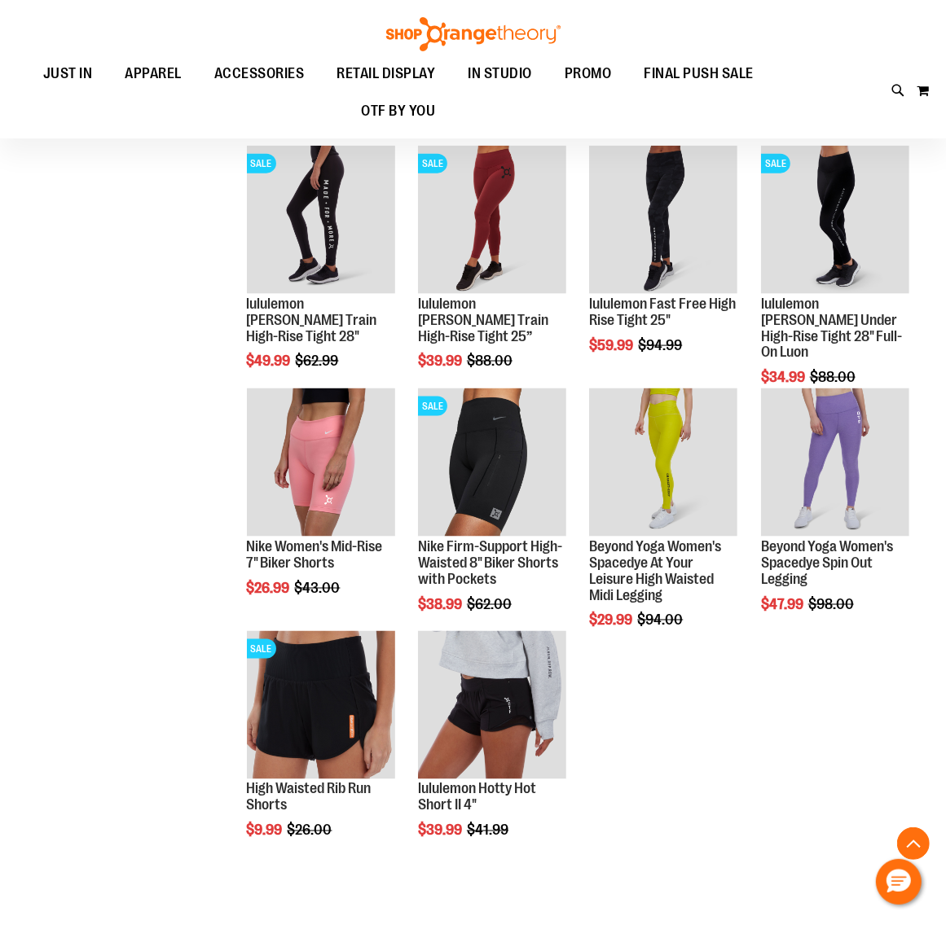
scroll to position [915, 0]
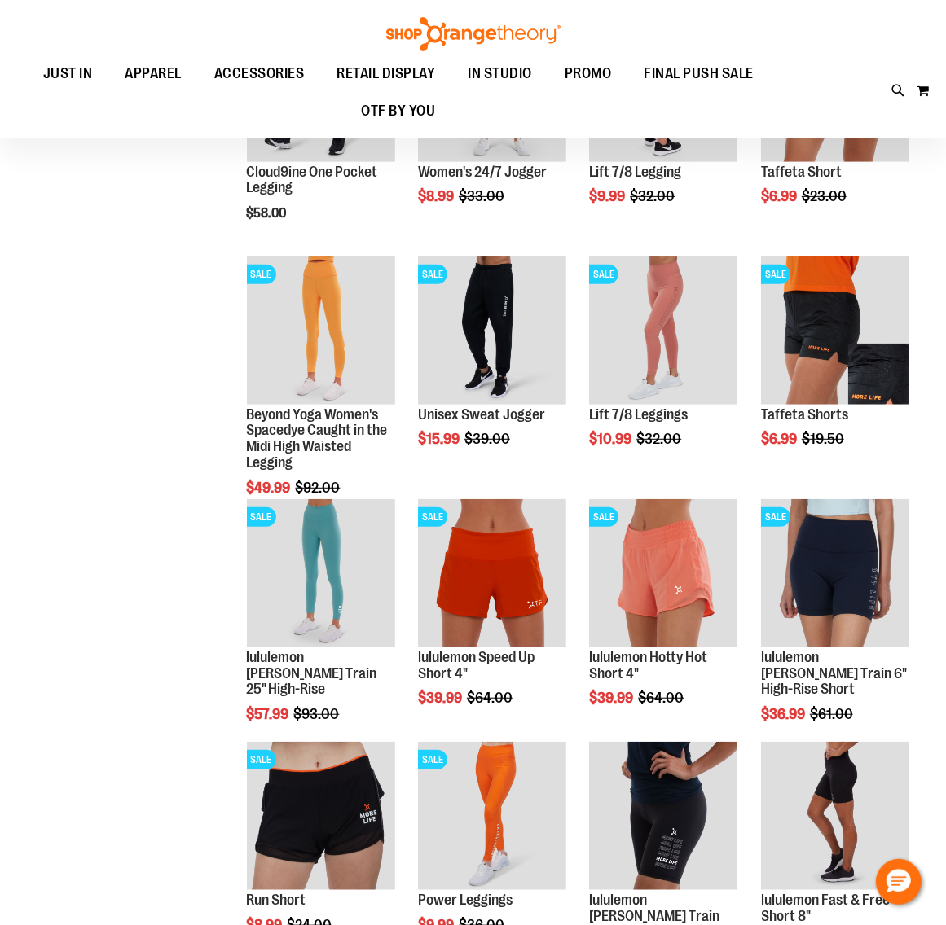
scroll to position [202, 0]
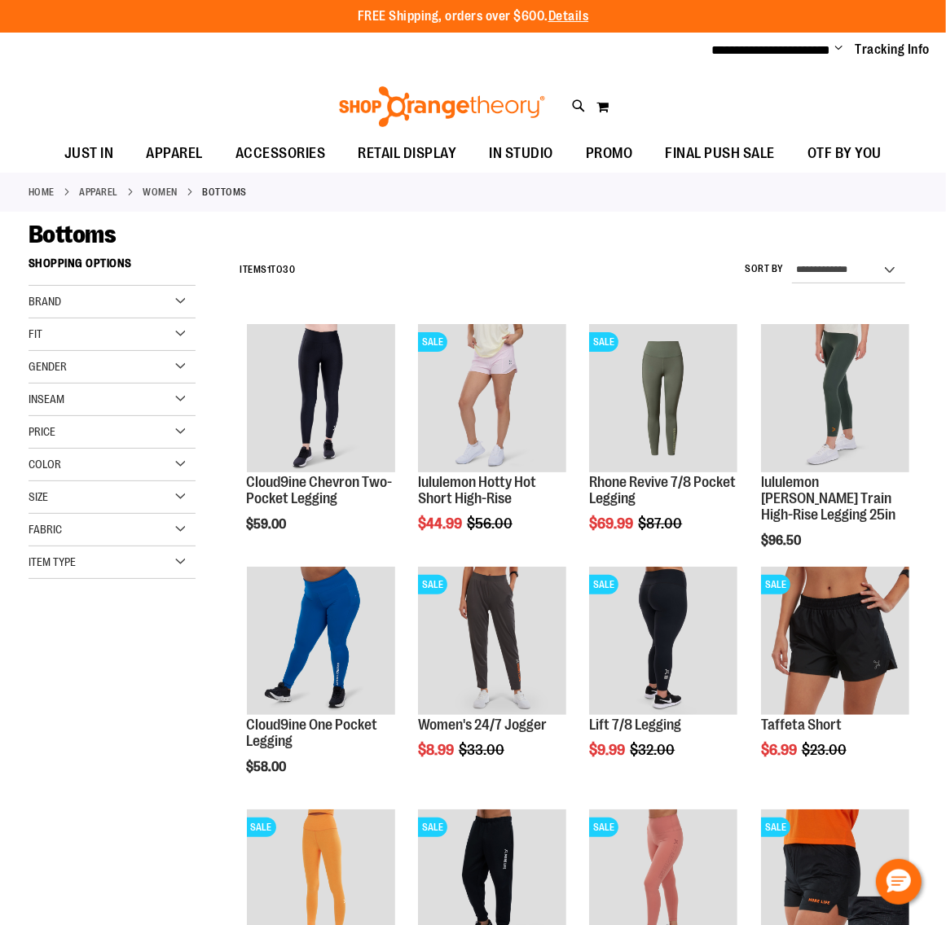
type input "**********"
click at [180, 465] on div "Color" at bounding box center [112, 465] width 167 height 33
click at [179, 466] on div "Color" at bounding box center [112, 465] width 167 height 33
click at [174, 525] on div "Fabric" at bounding box center [112, 530] width 167 height 33
click at [174, 526] on div "Fabric" at bounding box center [112, 530] width 167 height 33
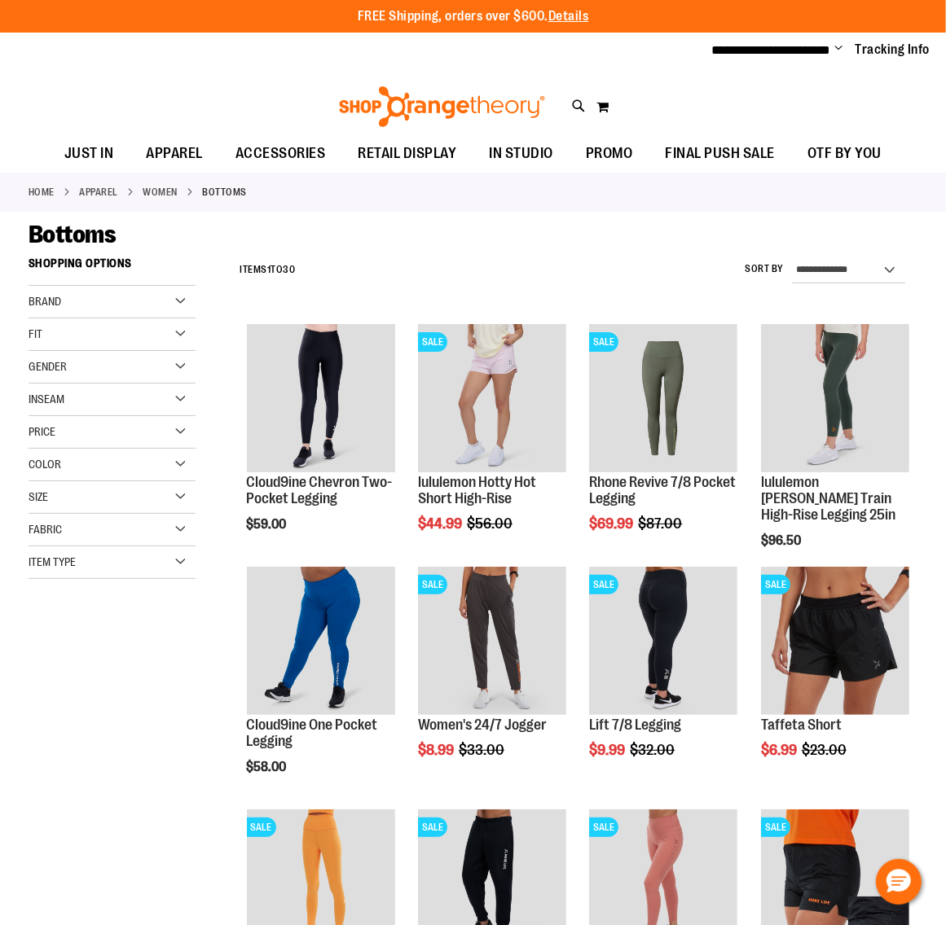
click at [178, 563] on div "Item Type" at bounding box center [112, 563] width 167 height 33
click at [71, 622] on link "Joggers 2 items" at bounding box center [104, 621] width 160 height 17
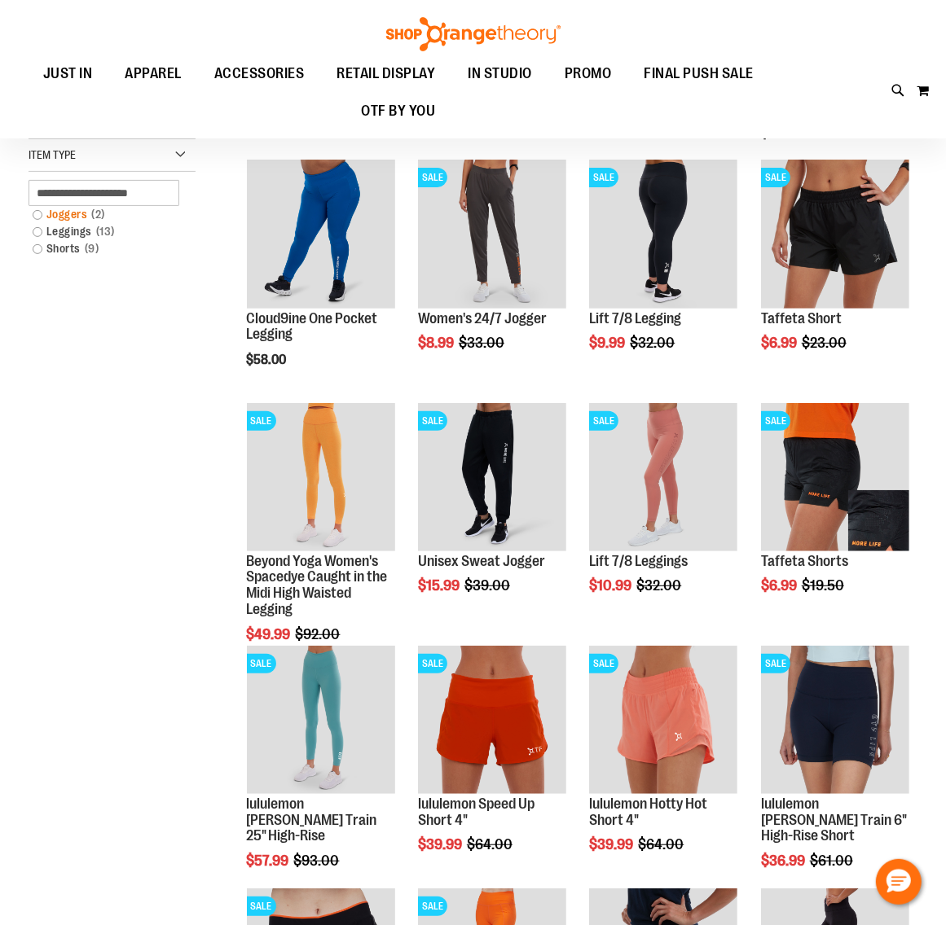
scroll to position [248, 0]
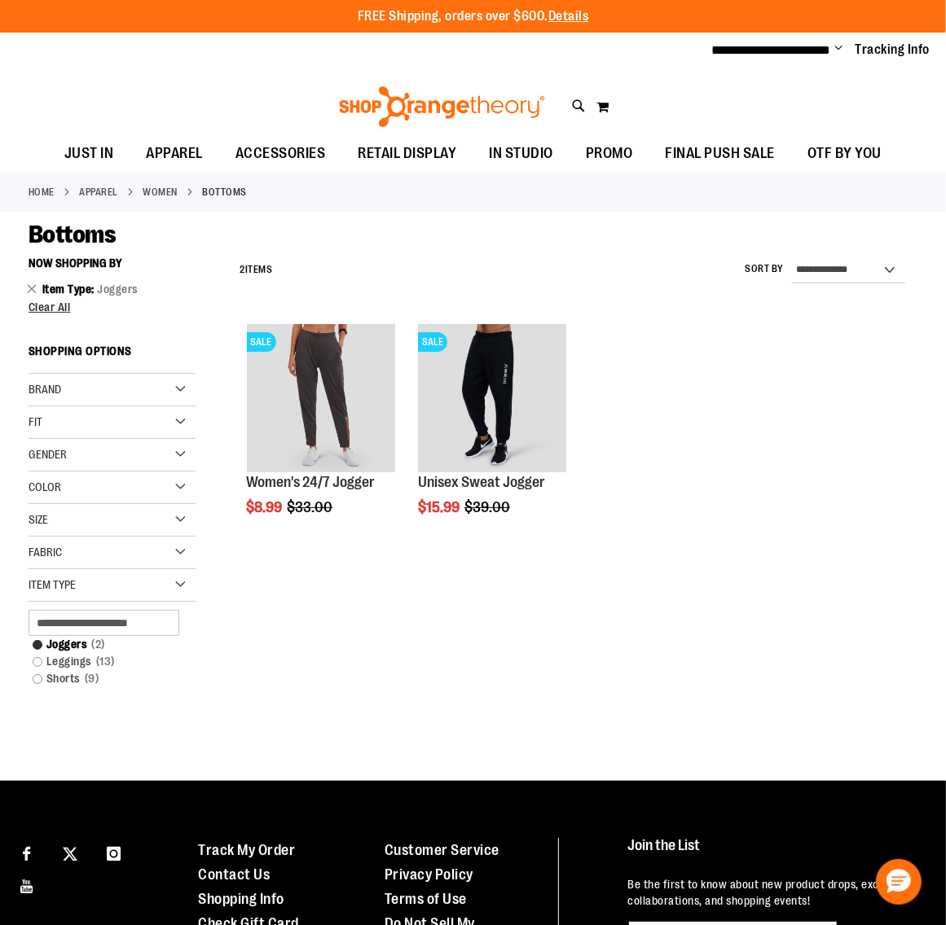
click at [174, 385] on div "Brand" at bounding box center [112, 390] width 167 height 33
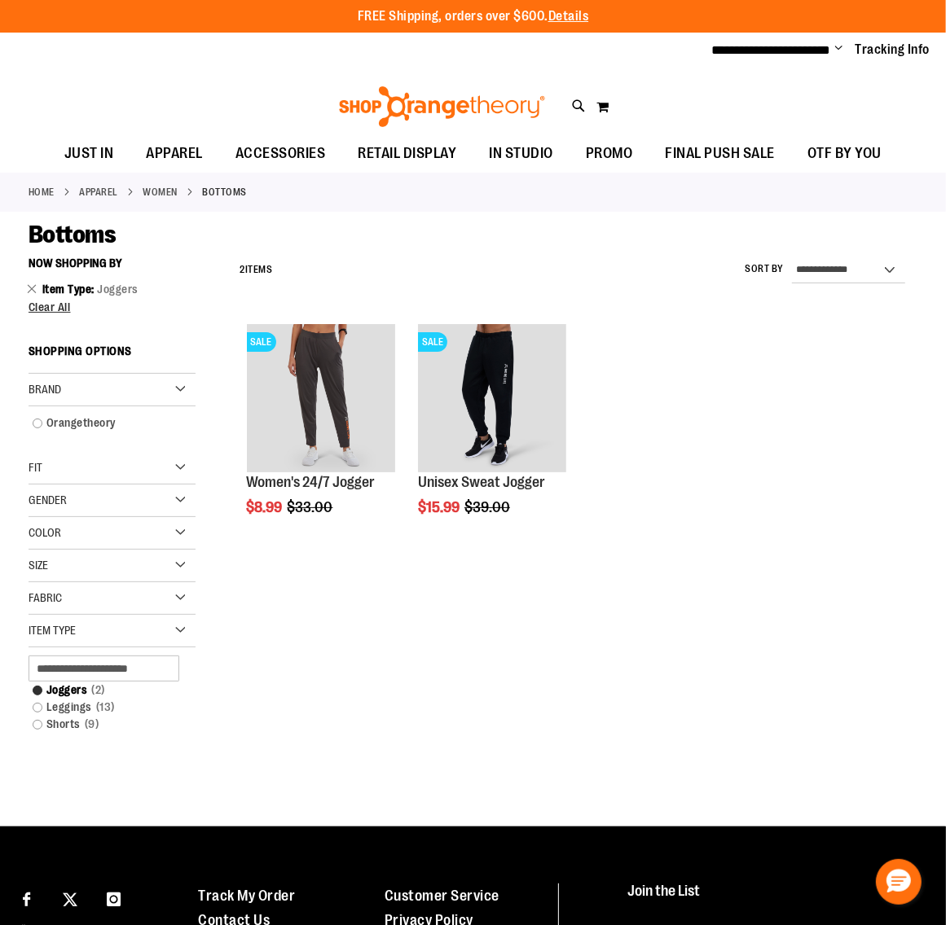
click at [182, 469] on div "Fit" at bounding box center [112, 468] width 167 height 33
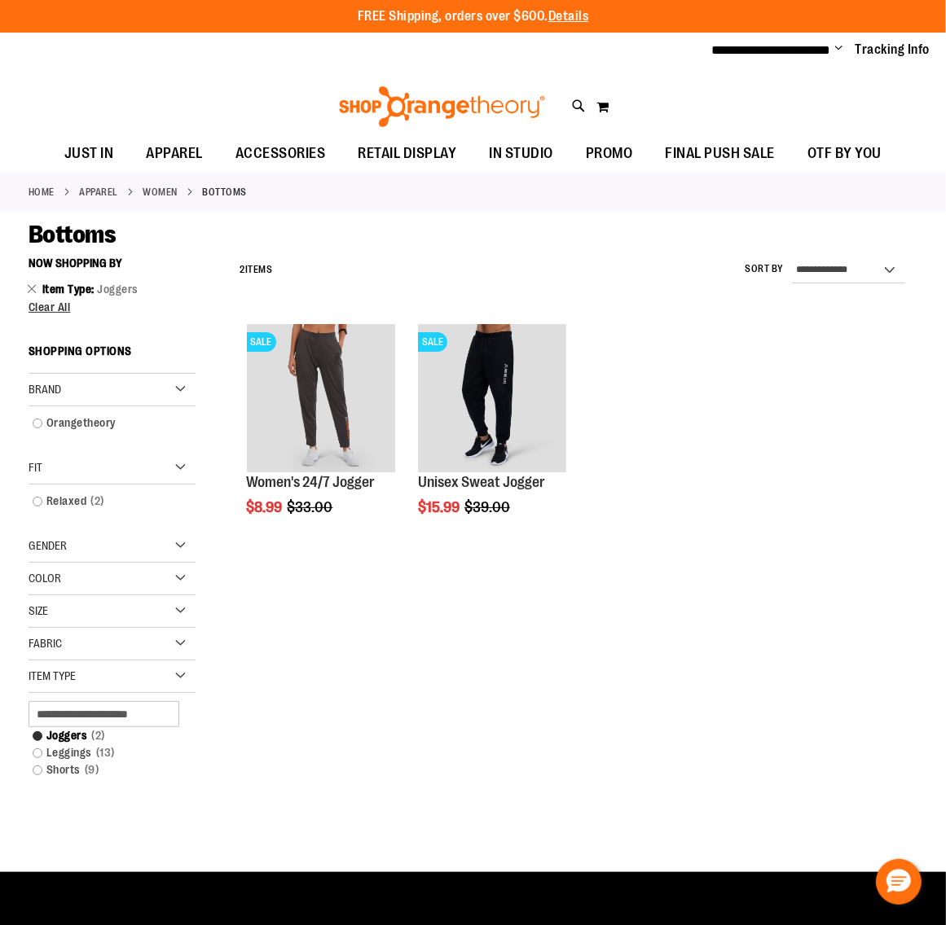
click at [178, 547] on div "Gender" at bounding box center [112, 546] width 167 height 33
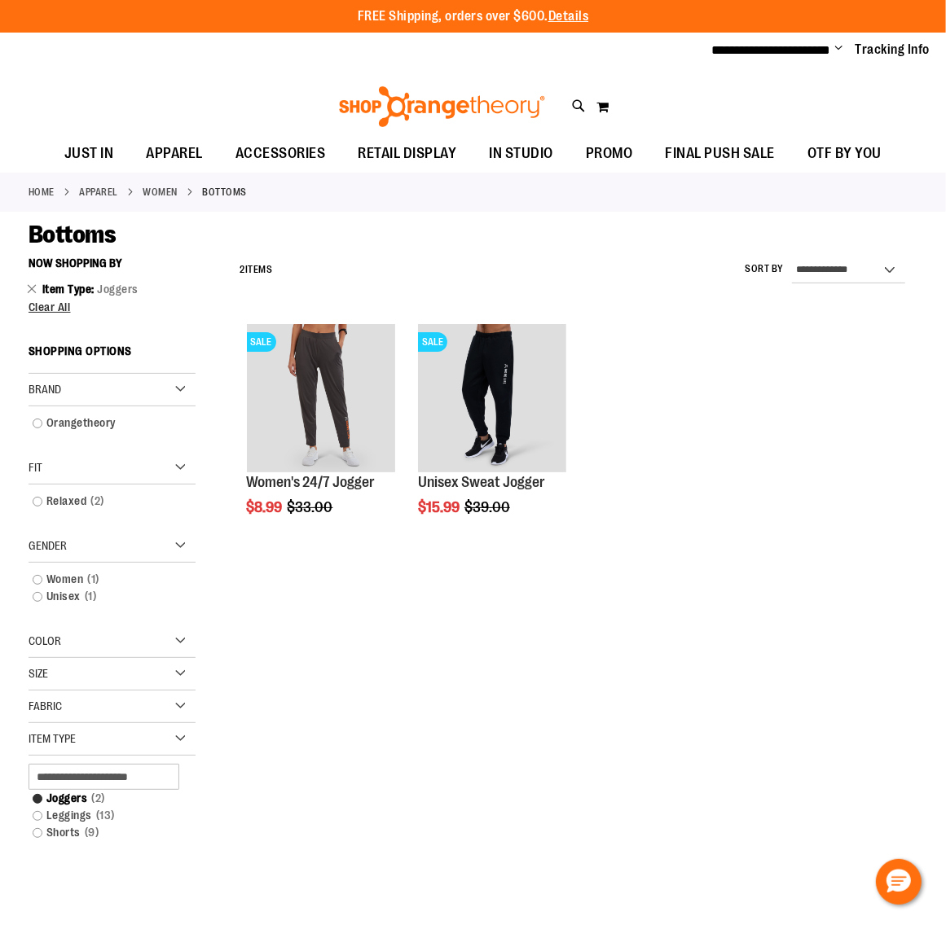
click at [176, 637] on div "Color" at bounding box center [112, 642] width 167 height 33
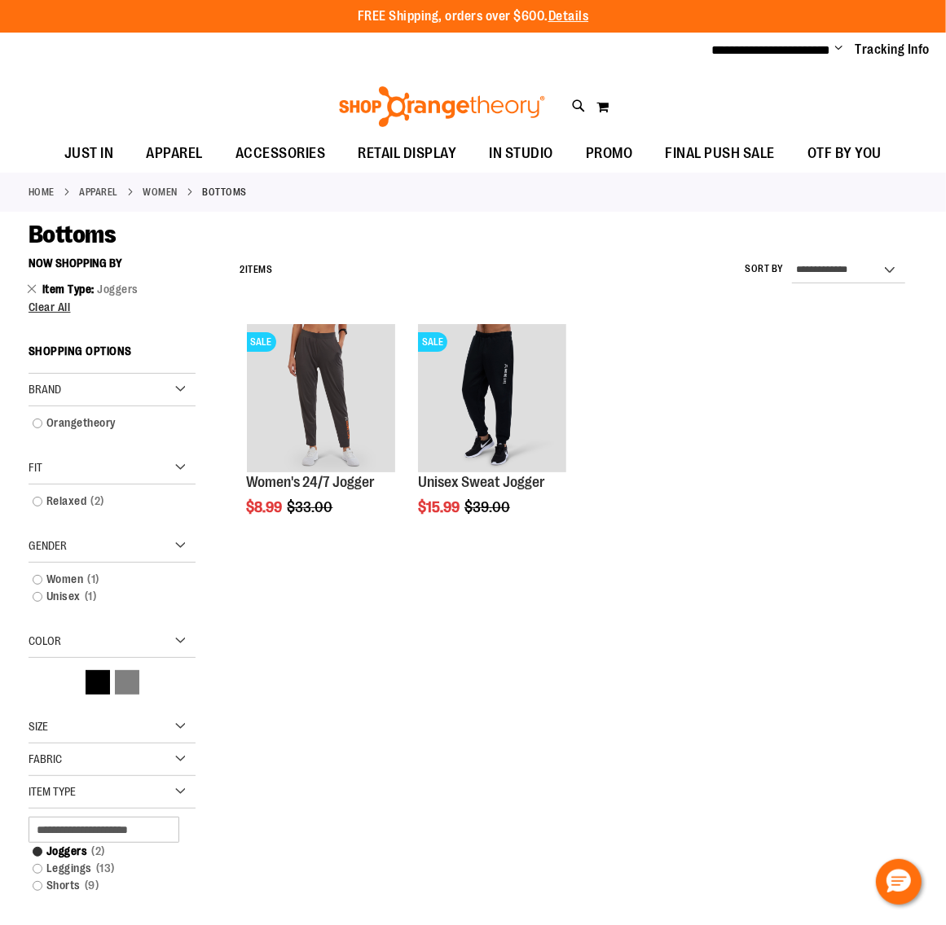
click at [173, 717] on div "Size" at bounding box center [112, 727] width 167 height 33
click at [107, 90] on div "Toggle Nav Search Popular Suggestions Advanced Search" at bounding box center [473, 102] width 946 height 66
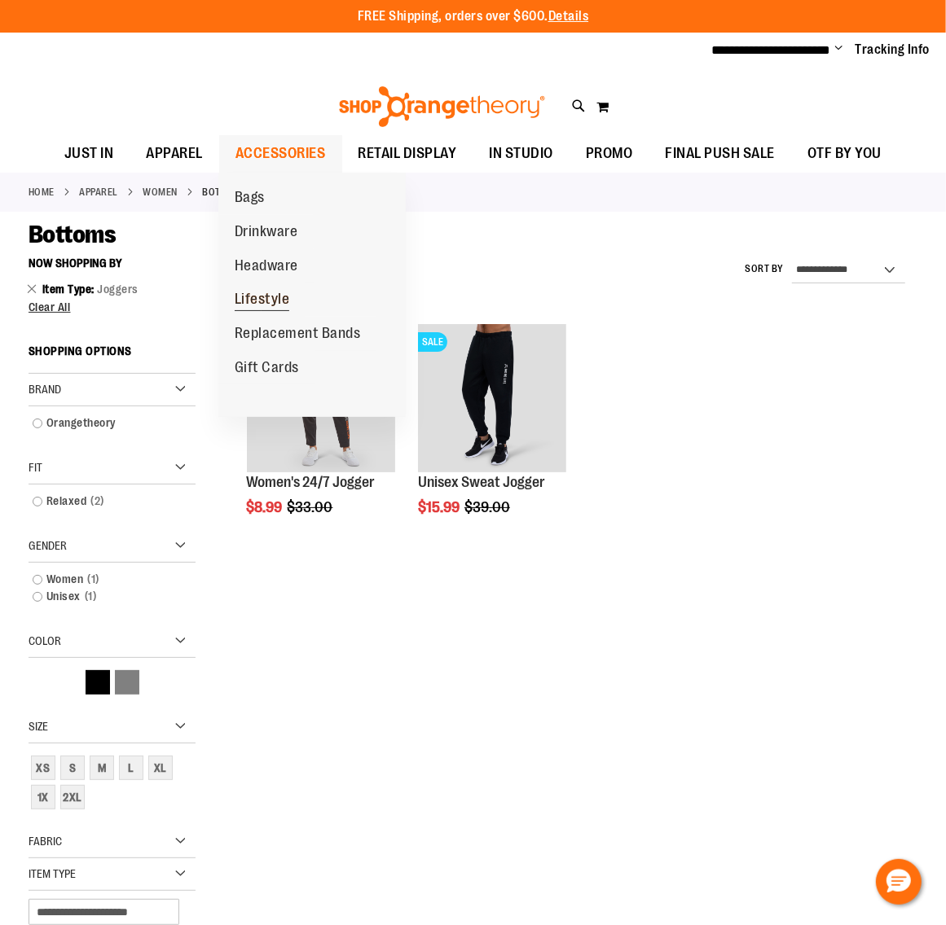
click at [266, 292] on span "Lifestyle" at bounding box center [262, 301] width 55 height 20
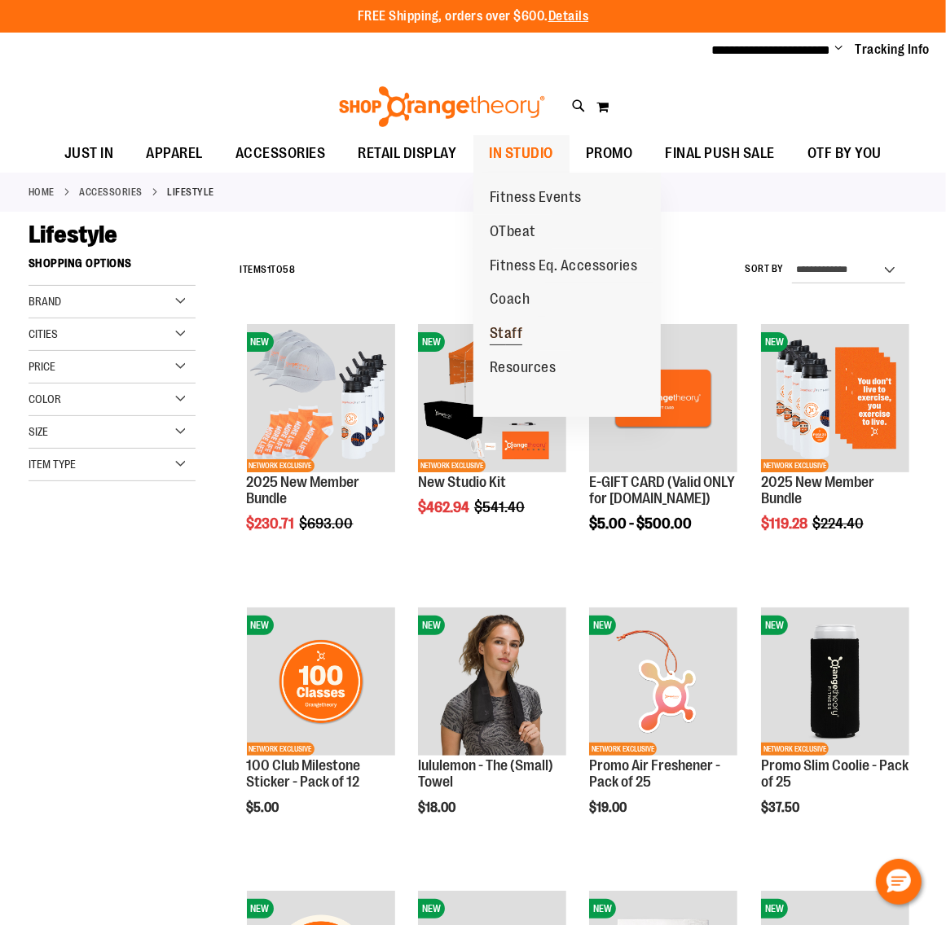
type input "**********"
click at [499, 334] on span "Staff" at bounding box center [506, 335] width 33 height 20
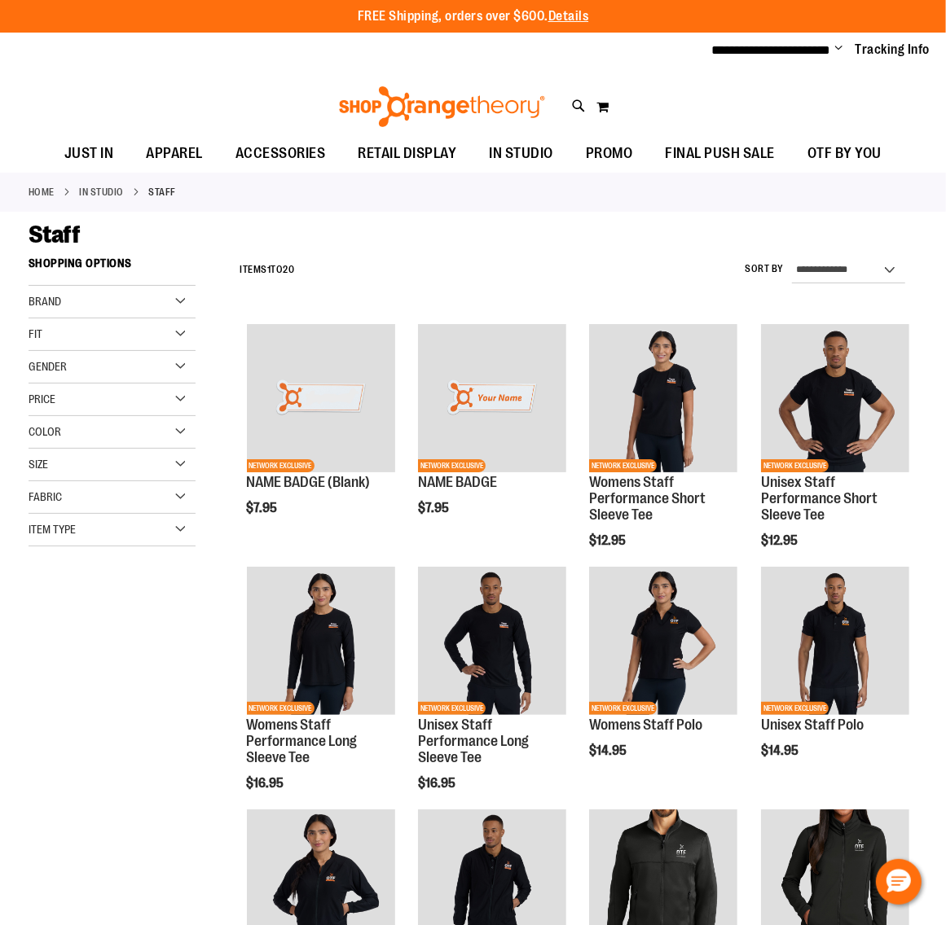
type input "**********"
click at [175, 593] on div "Recently Ordered Last Ordered Items Add to Cart OTbeat Burn 24-pack Add to Cart…" at bounding box center [121, 595] width 185 height 33
